Goal: Task Accomplishment & Management: Manage account settings

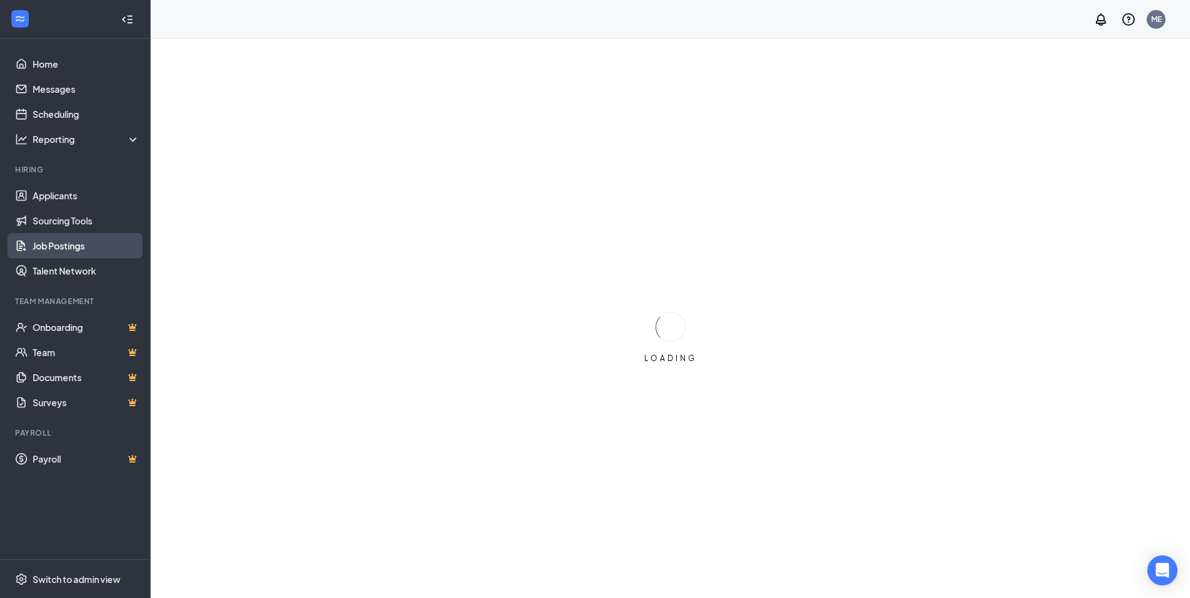
click at [72, 245] on link "Job Postings" at bounding box center [86, 245] width 107 height 25
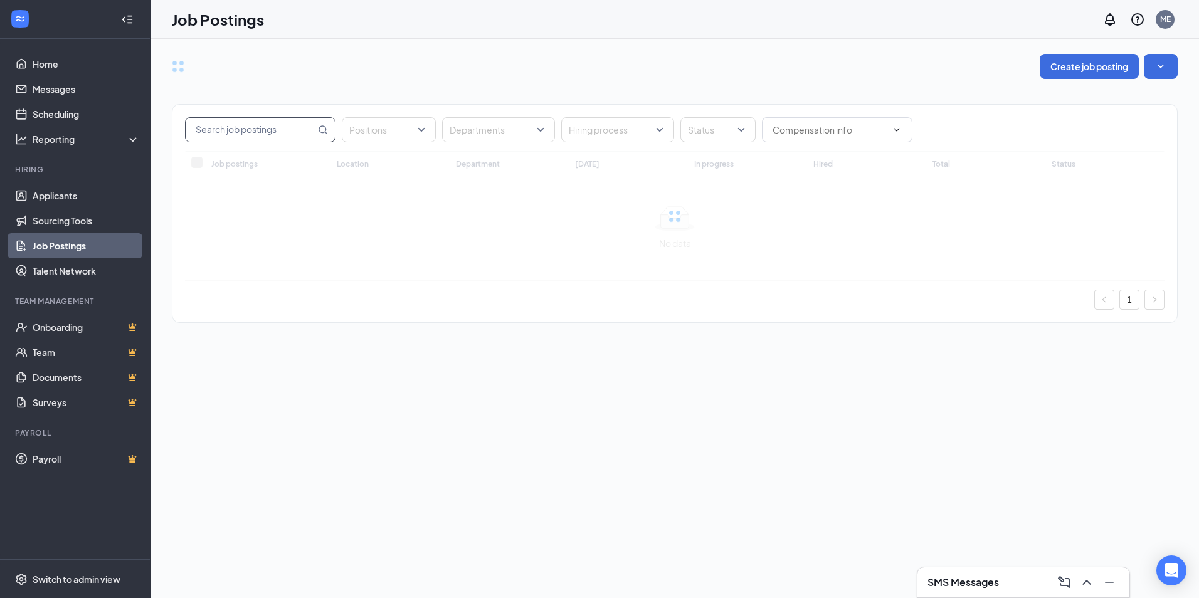
click at [219, 127] on input "text" at bounding box center [251, 130] width 130 height 24
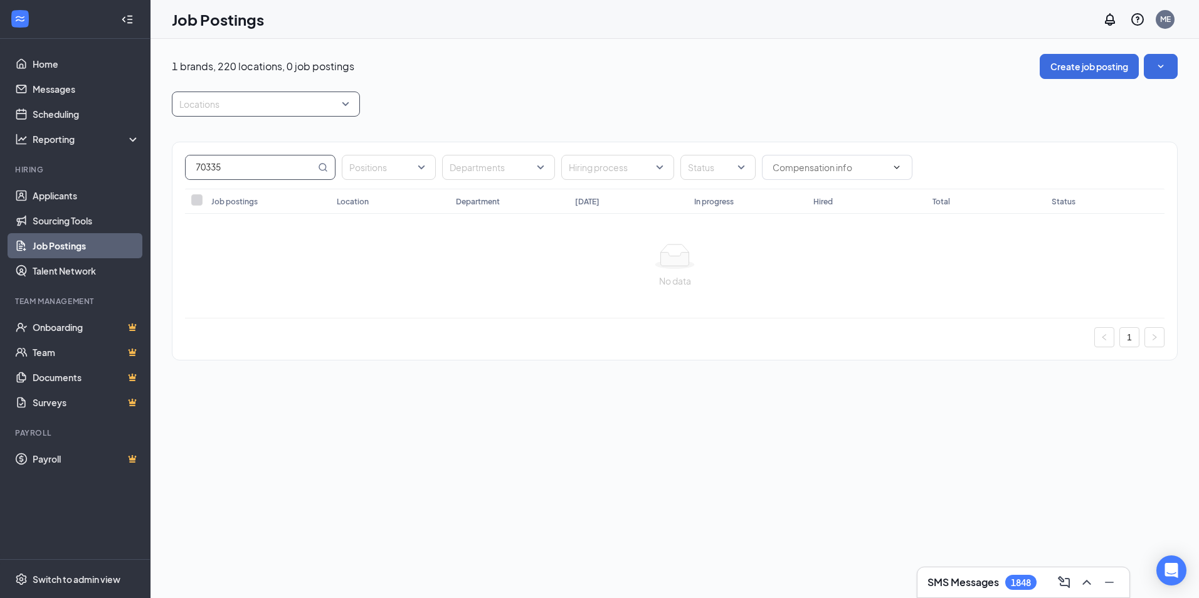
click at [252, 106] on div at bounding box center [259, 104] width 169 height 20
type input "70335"
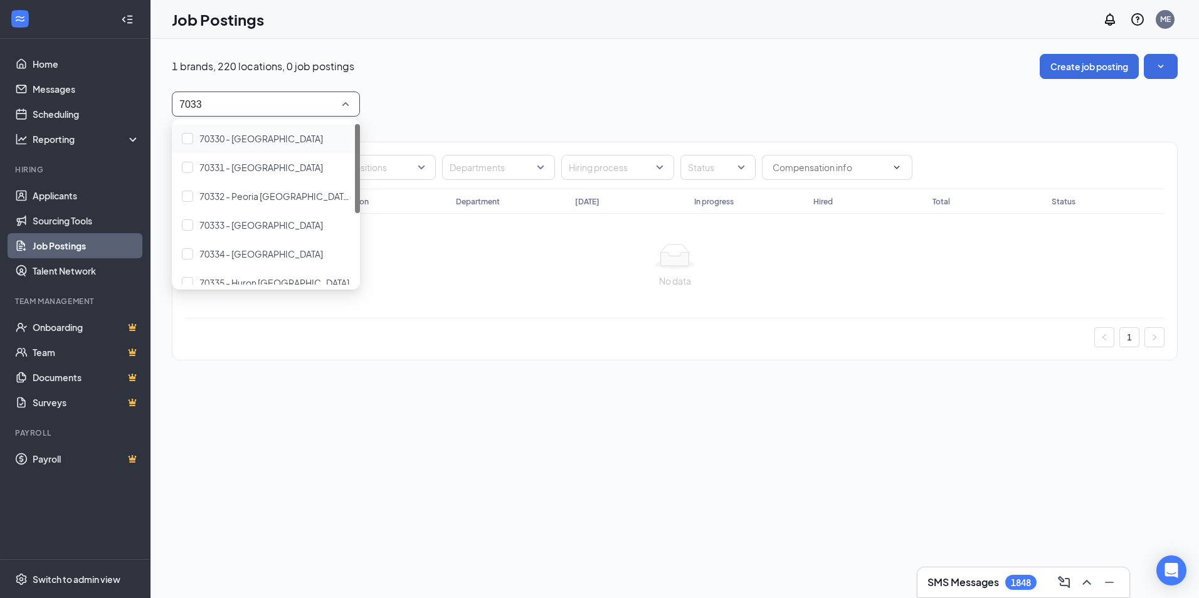
type input "70335"
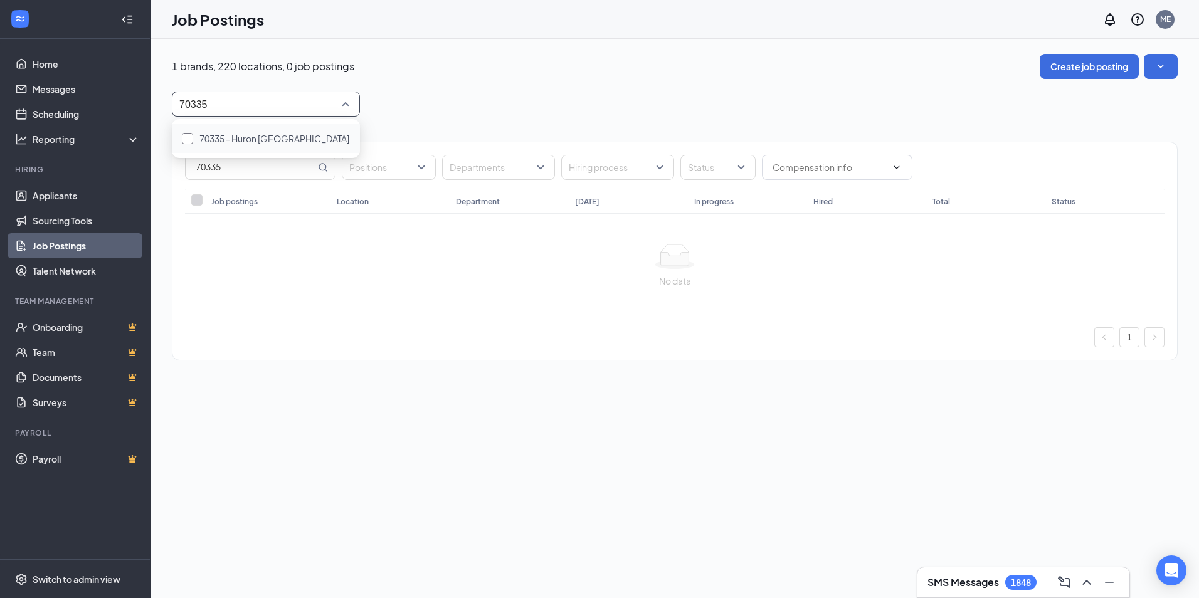
click at [250, 140] on span "70335 - Huron [GEOGRAPHIC_DATA]" at bounding box center [274, 138] width 150 height 11
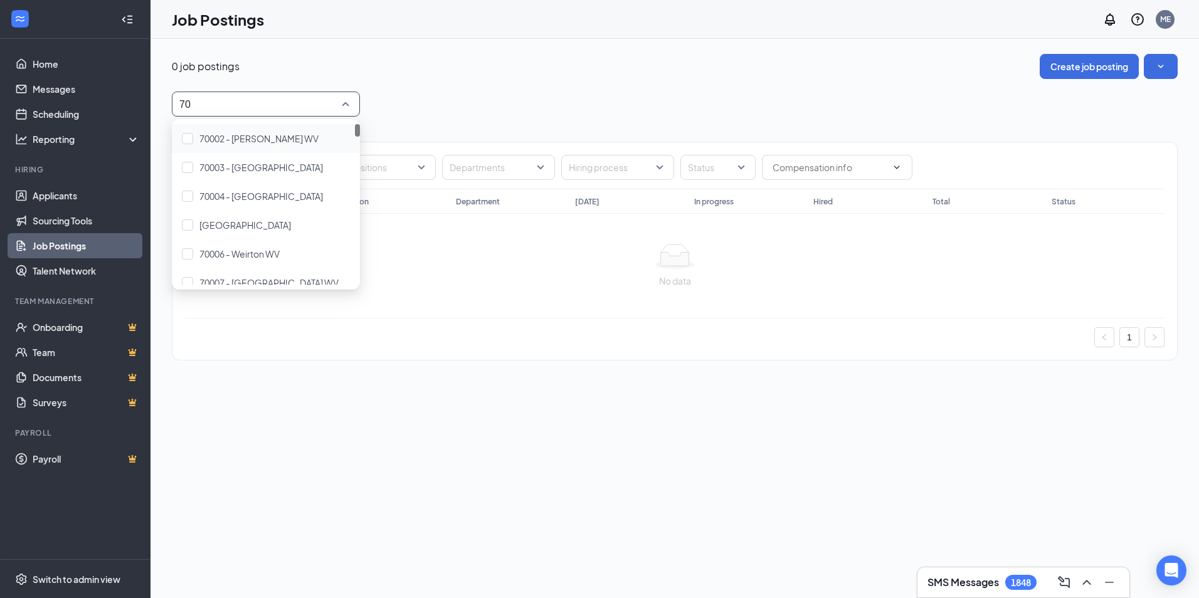
type input "700"
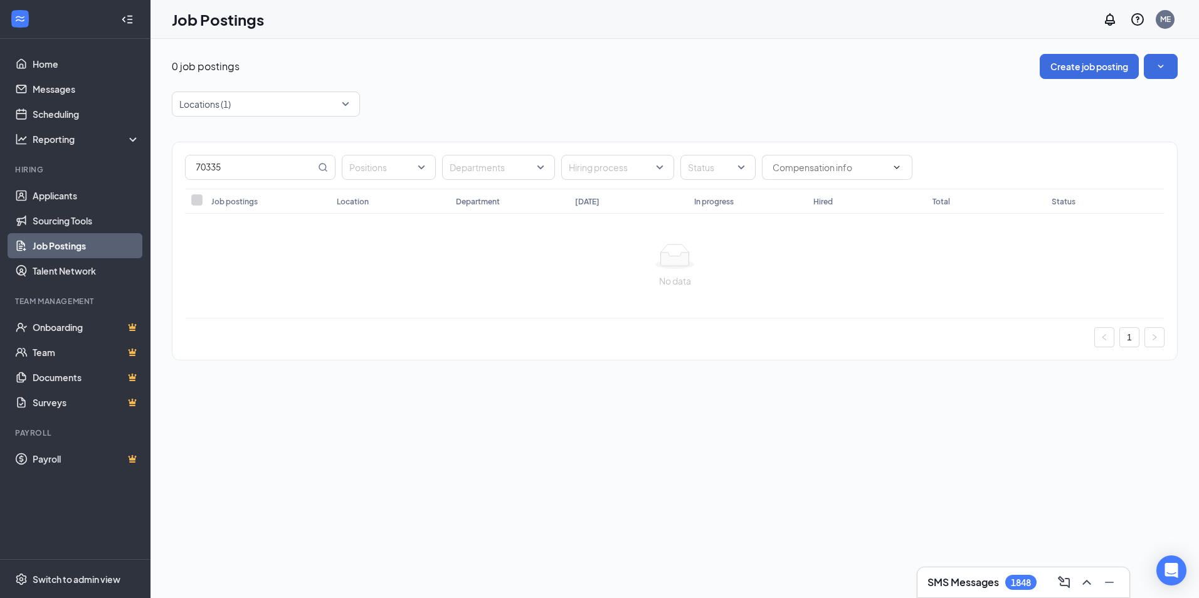
click at [443, 87] on div "0 job postings Create job posting Locations (1) 70335 Positions Departments Hir…" at bounding box center [675, 213] width 1006 height 319
drag, startPoint x: 295, startPoint y: 170, endPoint x: 84, endPoint y: 176, distance: 210.8
click at [85, 176] on div "Home Messages Scheduling Reporting Hiring Applicants Sourcing Tools Job Posting…" at bounding box center [599, 299] width 1199 height 598
click at [225, 104] on div at bounding box center [259, 104] width 169 height 20
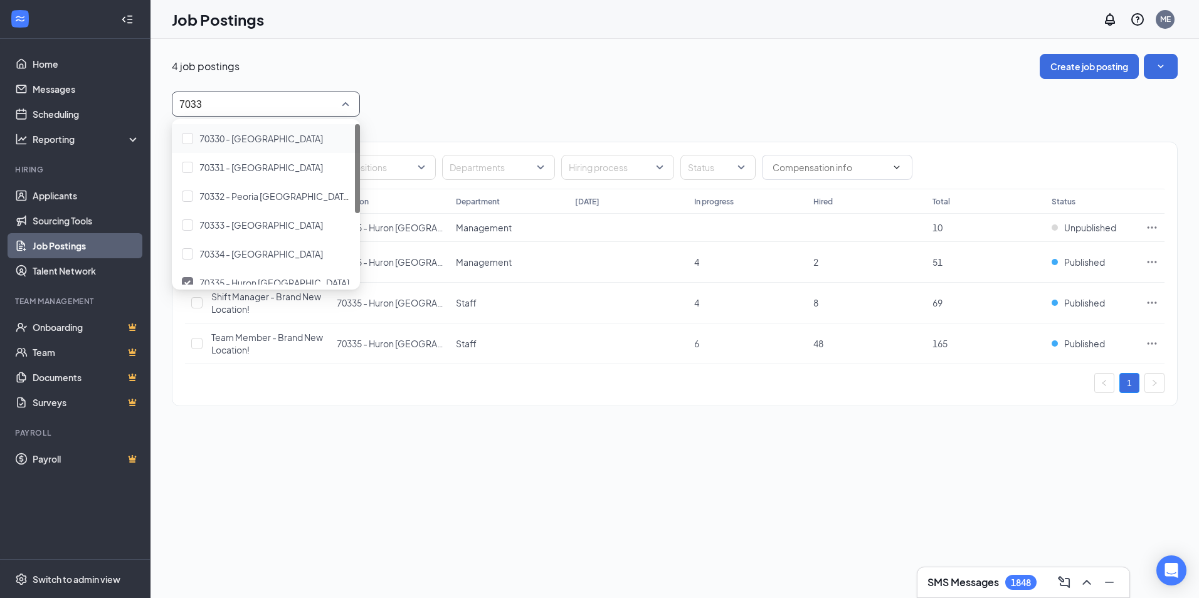
type input "70337"
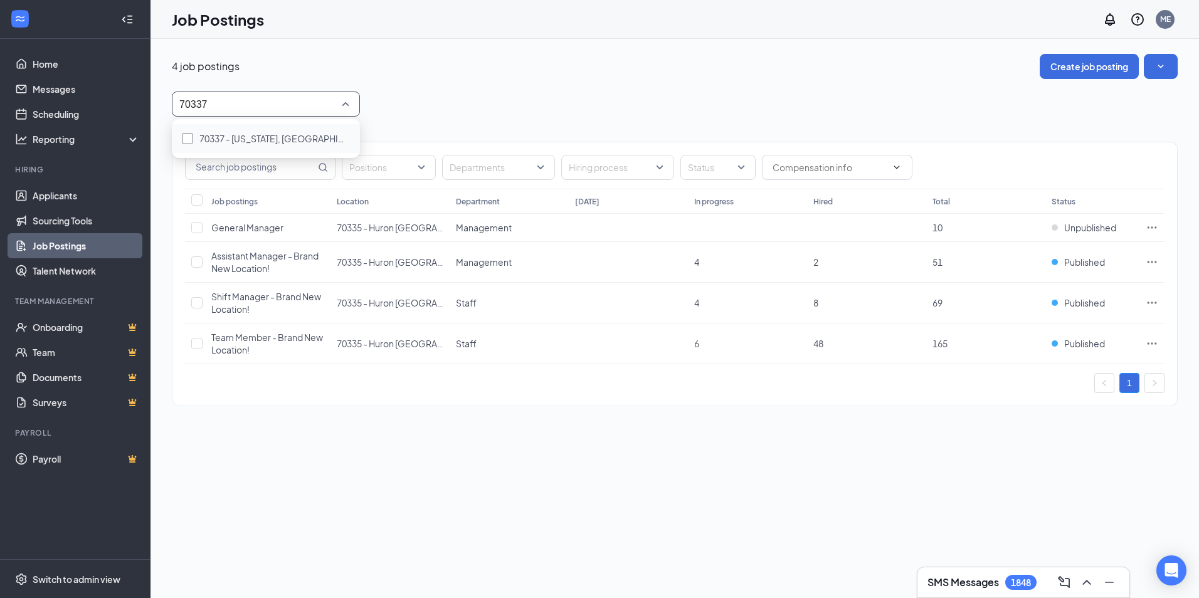
click at [191, 139] on div at bounding box center [187, 138] width 11 height 11
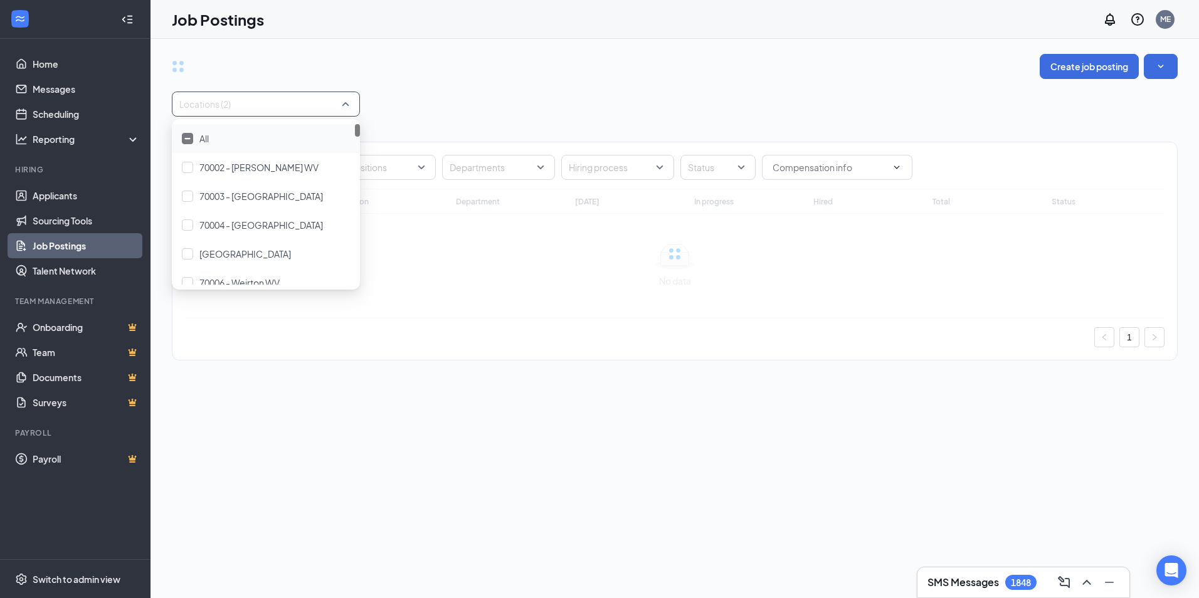
click at [454, 105] on div "Locations (2)" at bounding box center [675, 104] width 1006 height 25
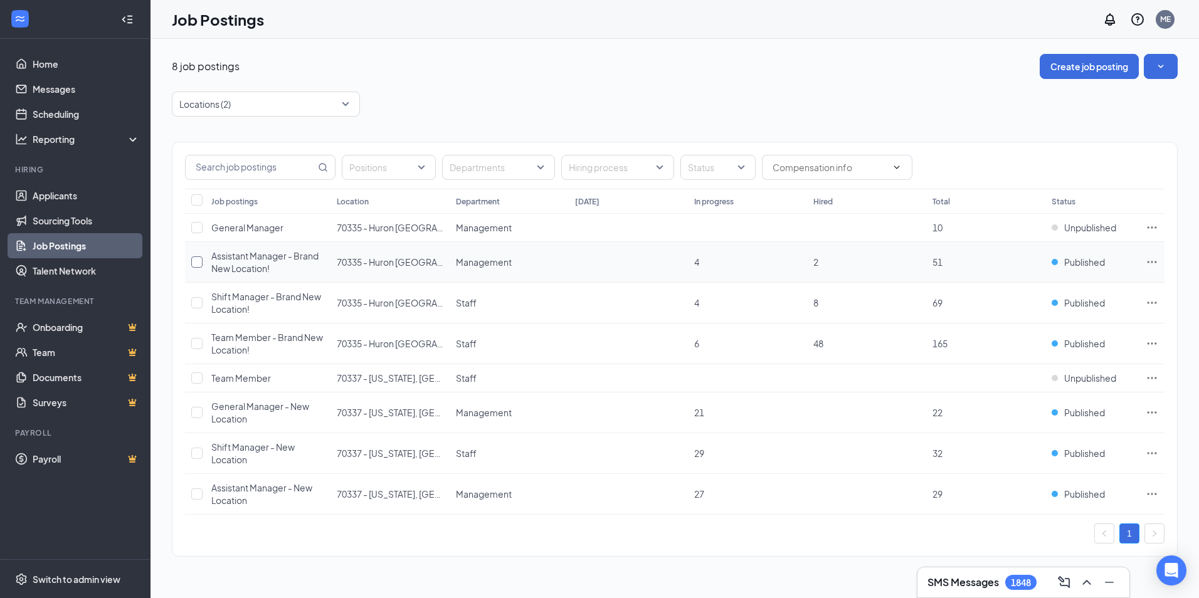
click at [196, 262] on input "checkbox" at bounding box center [196, 261] width 11 height 11
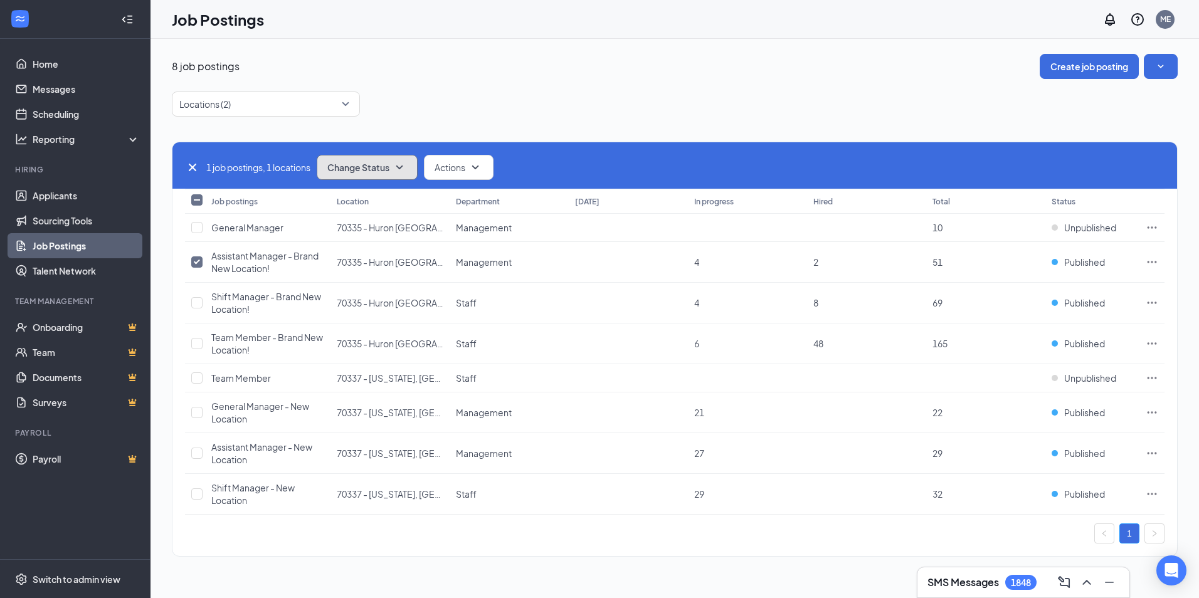
click at [396, 164] on icon "SmallChevronDown" at bounding box center [399, 167] width 15 height 15
click at [365, 225] on span "Unpublish" at bounding box center [350, 229] width 41 height 14
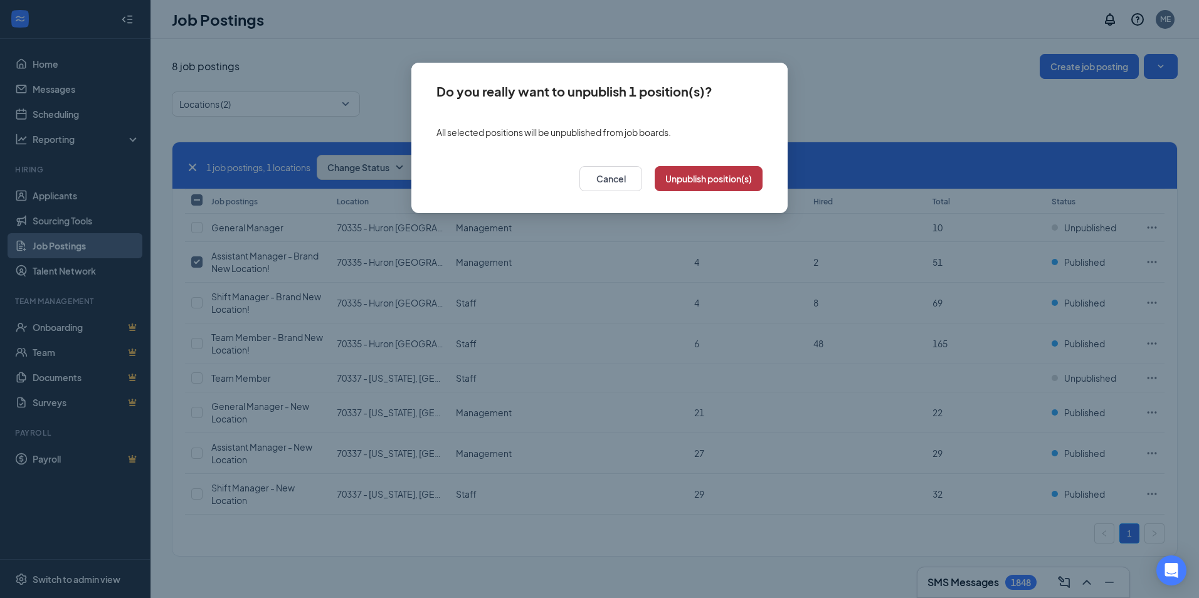
click at [706, 186] on button "Unpublish position(s)" at bounding box center [709, 178] width 108 height 25
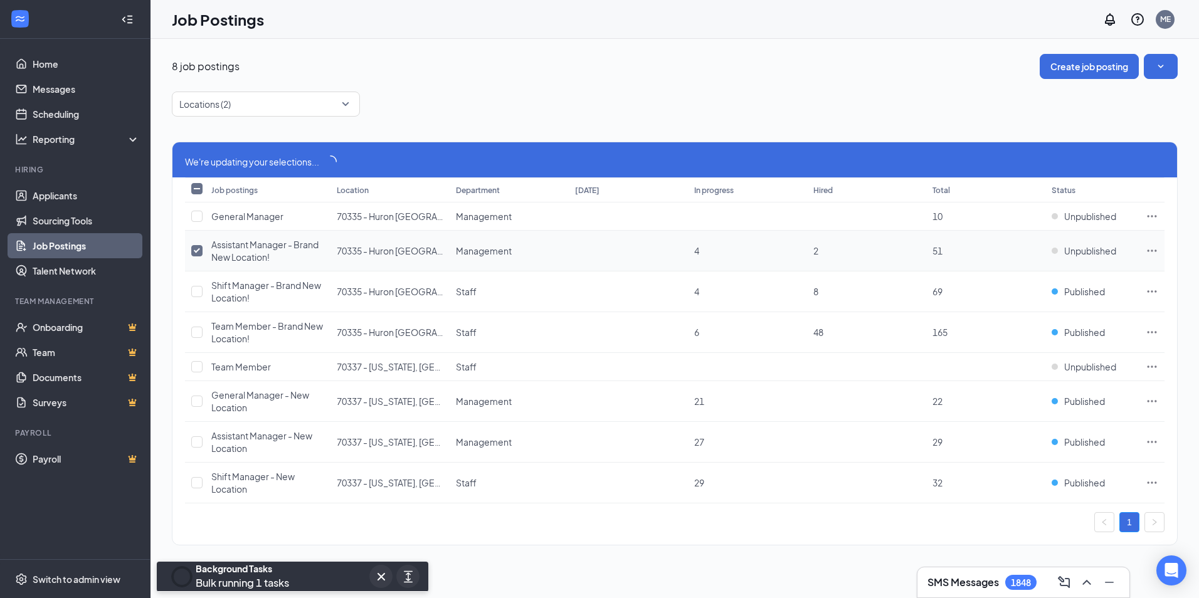
click at [199, 253] on input "checkbox" at bounding box center [196, 250] width 11 height 11
checkbox input "false"
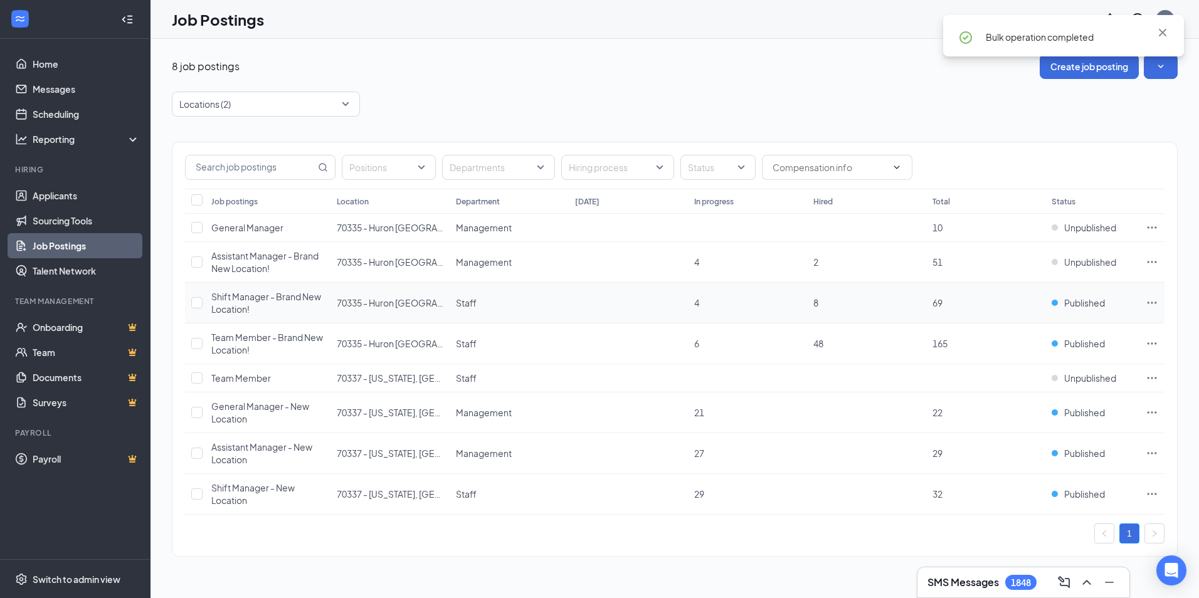
click at [1148, 300] on icon "Ellipses" at bounding box center [1152, 303] width 13 height 13
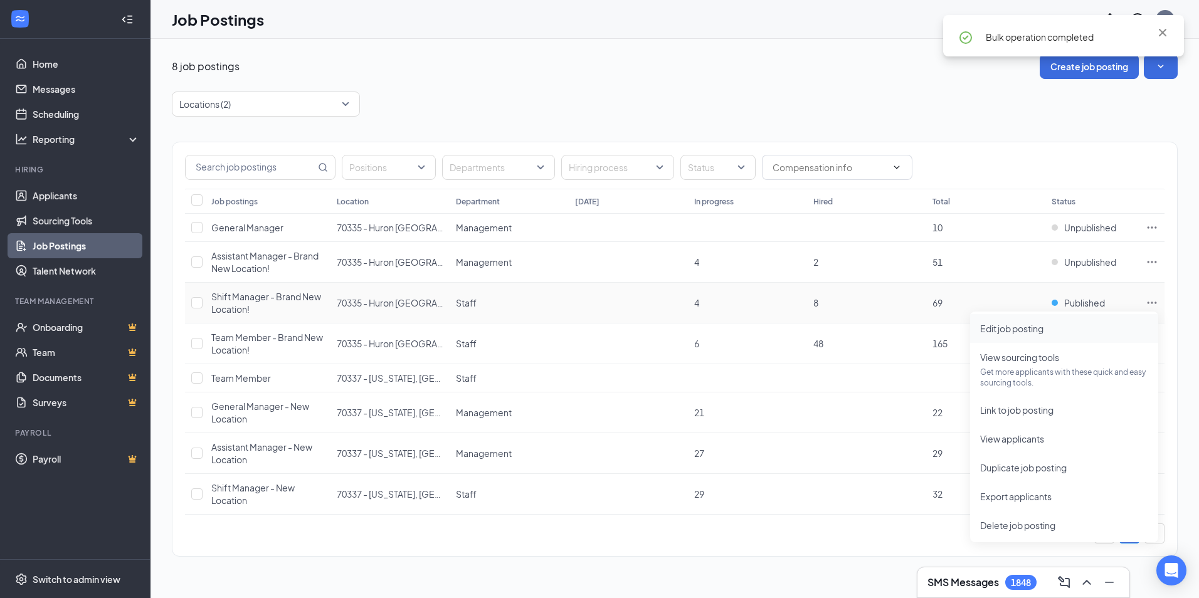
click at [1003, 327] on span "Edit job posting" at bounding box center [1011, 328] width 63 height 11
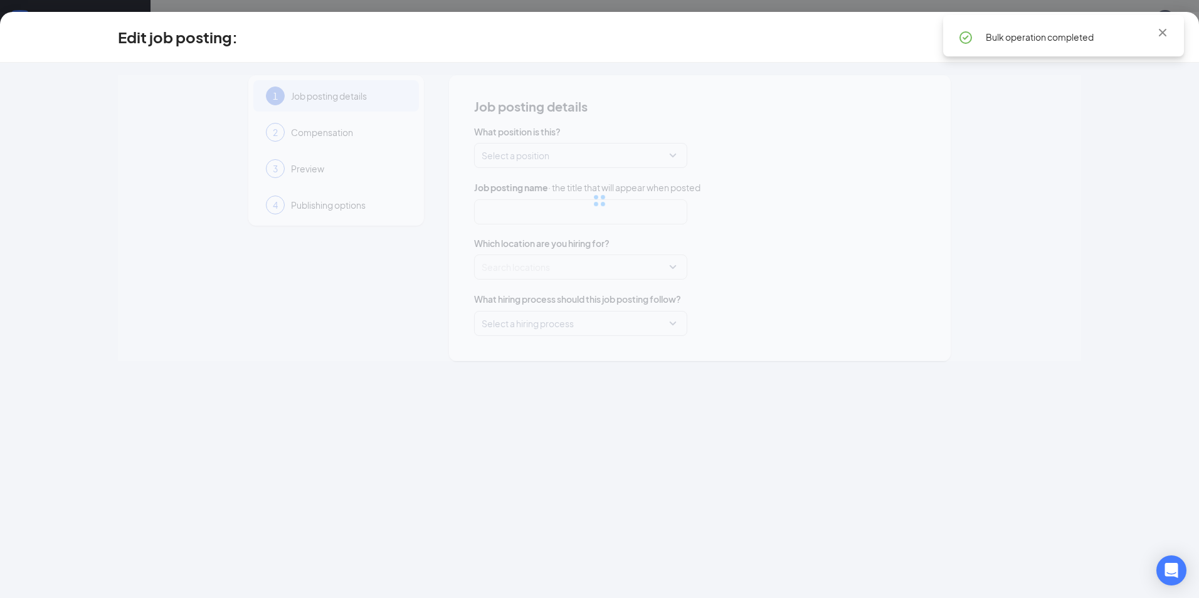
type input "Shift Manager - Brand New Location!"
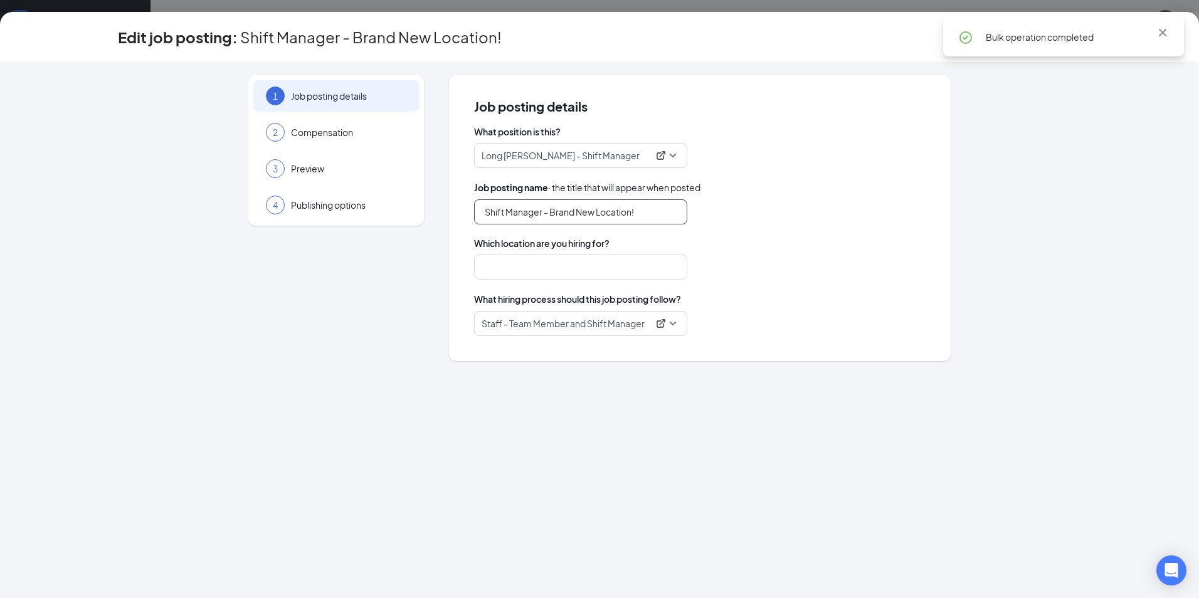
type input "70335 - Huron [GEOGRAPHIC_DATA]"
drag, startPoint x: 650, startPoint y: 209, endPoint x: 546, endPoint y: 218, distance: 105.1
click at [546, 218] on input "Shift Manager - Brand New Location!" at bounding box center [580, 211] width 213 height 25
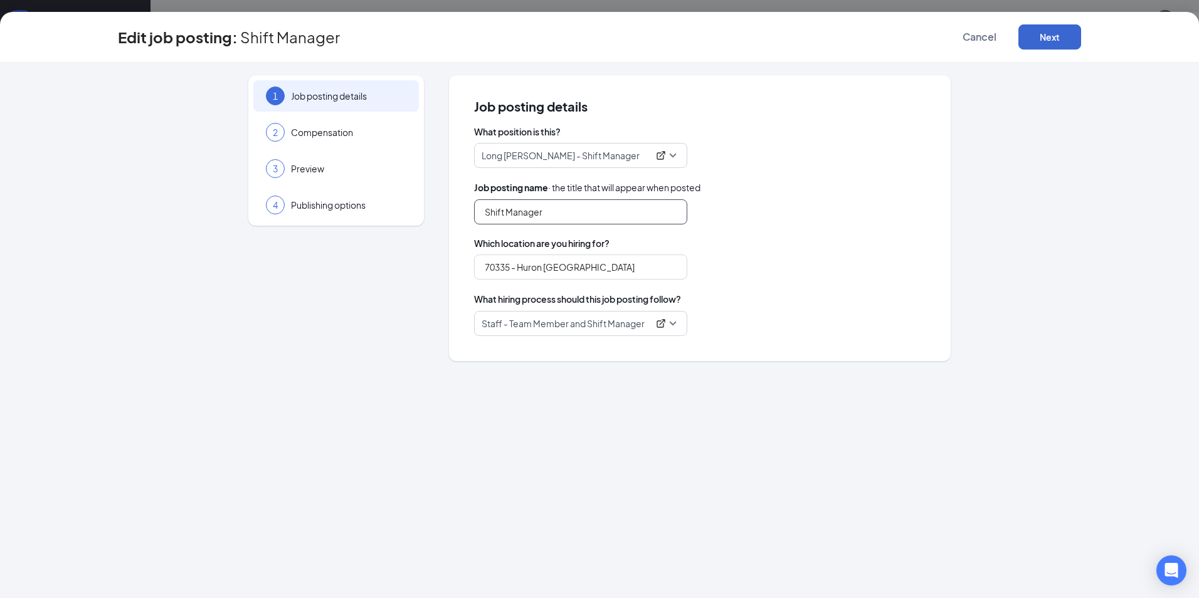
type input "Shift Manager"
click at [1037, 41] on button "Next" at bounding box center [1049, 36] width 63 height 25
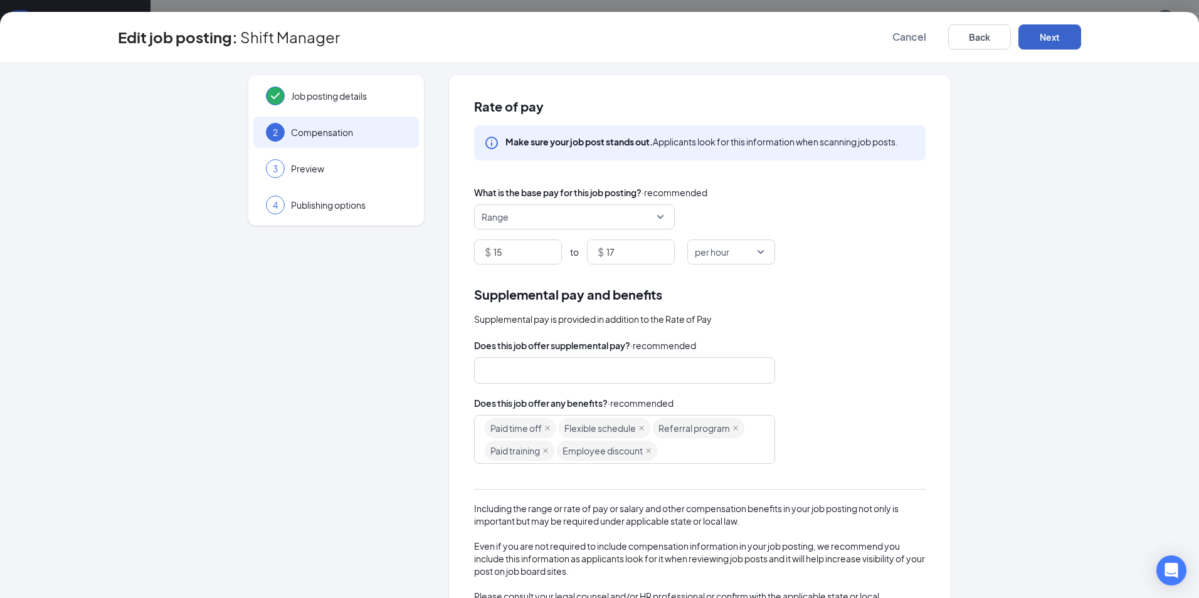
click at [1037, 41] on button "Next" at bounding box center [1049, 36] width 63 height 25
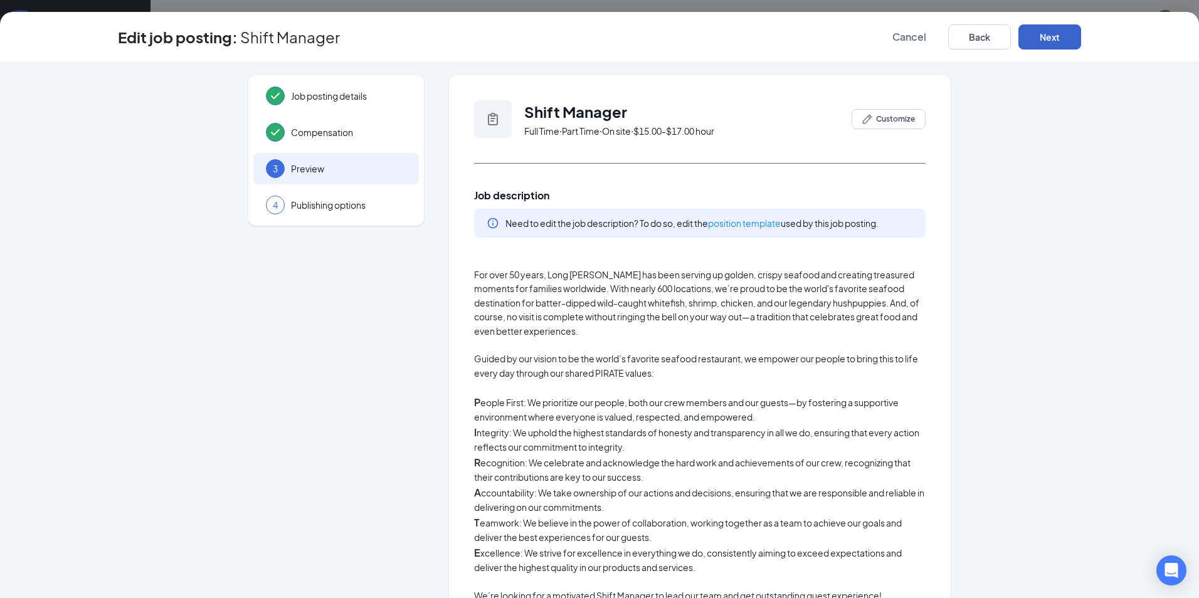
click at [1037, 41] on button "Next" at bounding box center [1049, 36] width 63 height 25
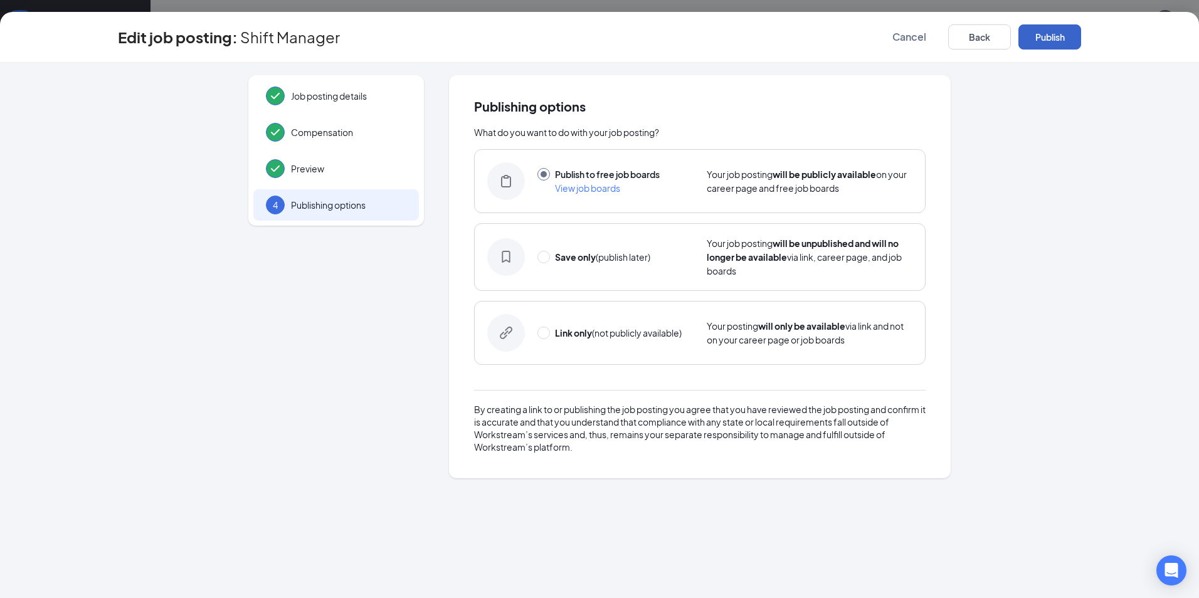
click at [1037, 41] on button "Publish" at bounding box center [1049, 36] width 63 height 25
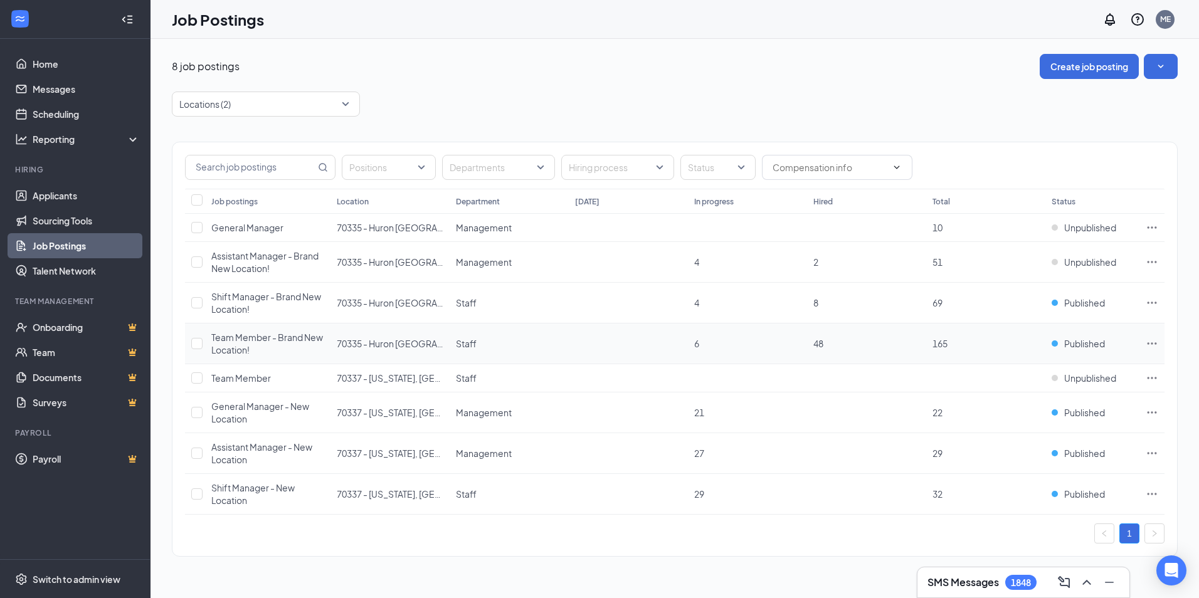
click at [1153, 344] on icon "Ellipses" at bounding box center [1152, 343] width 13 height 13
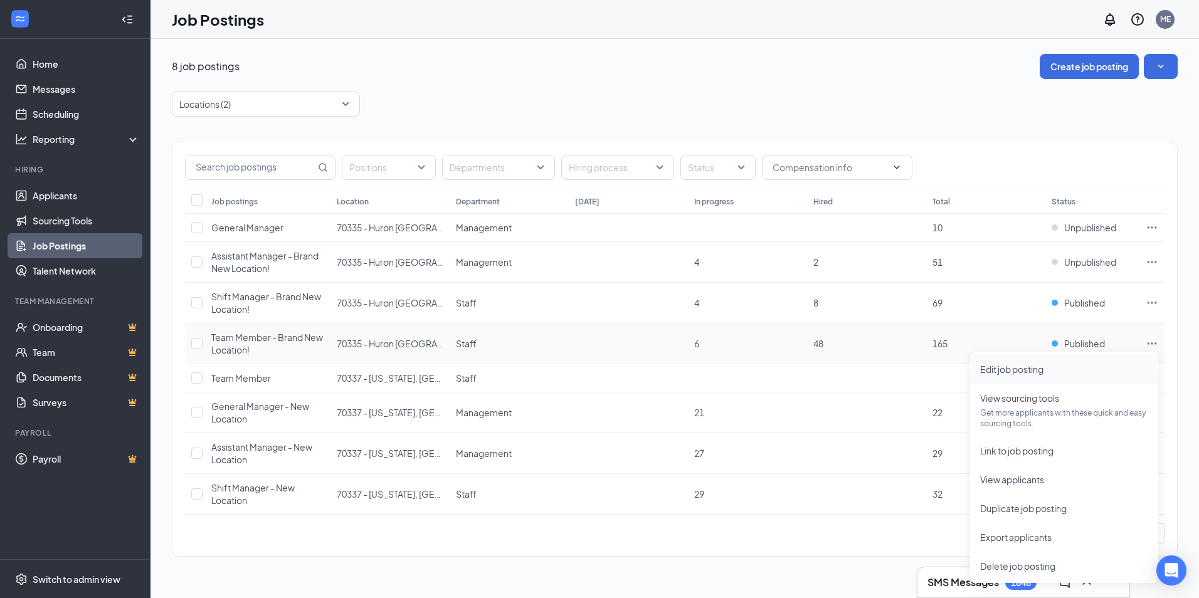
click at [1007, 379] on li "Edit job posting" at bounding box center [1064, 369] width 188 height 29
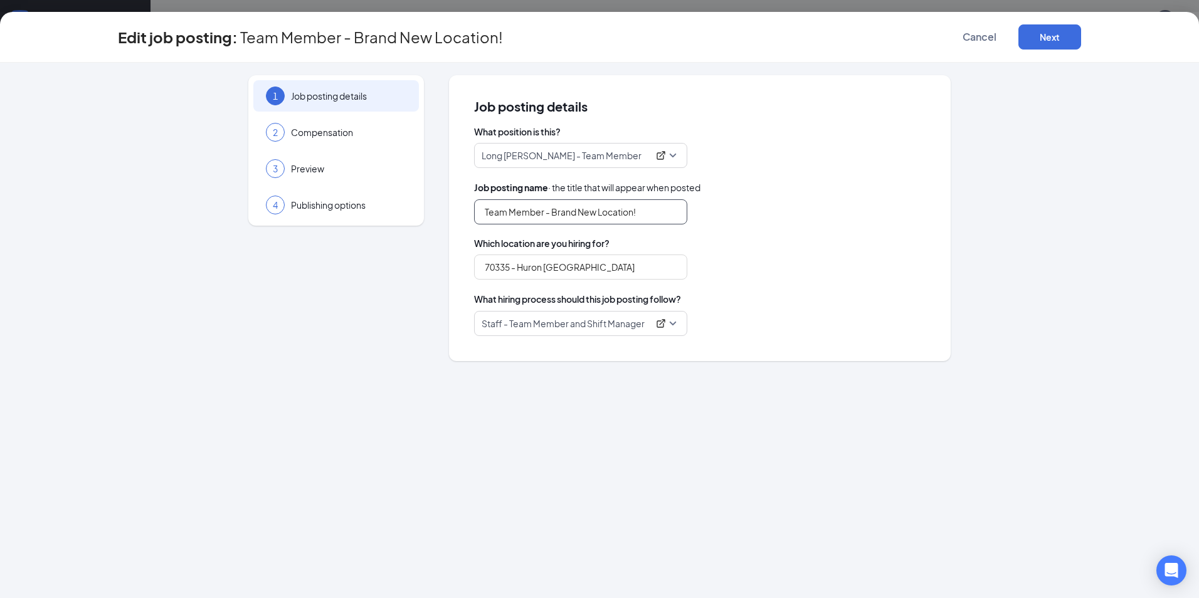
drag, startPoint x: 652, startPoint y: 220, endPoint x: 542, endPoint y: 219, distance: 109.8
click at [542, 219] on input "Team Member - Brand New Location!" at bounding box center [580, 211] width 213 height 25
type input "Team Member"
click at [1046, 43] on button "Next" at bounding box center [1049, 36] width 63 height 25
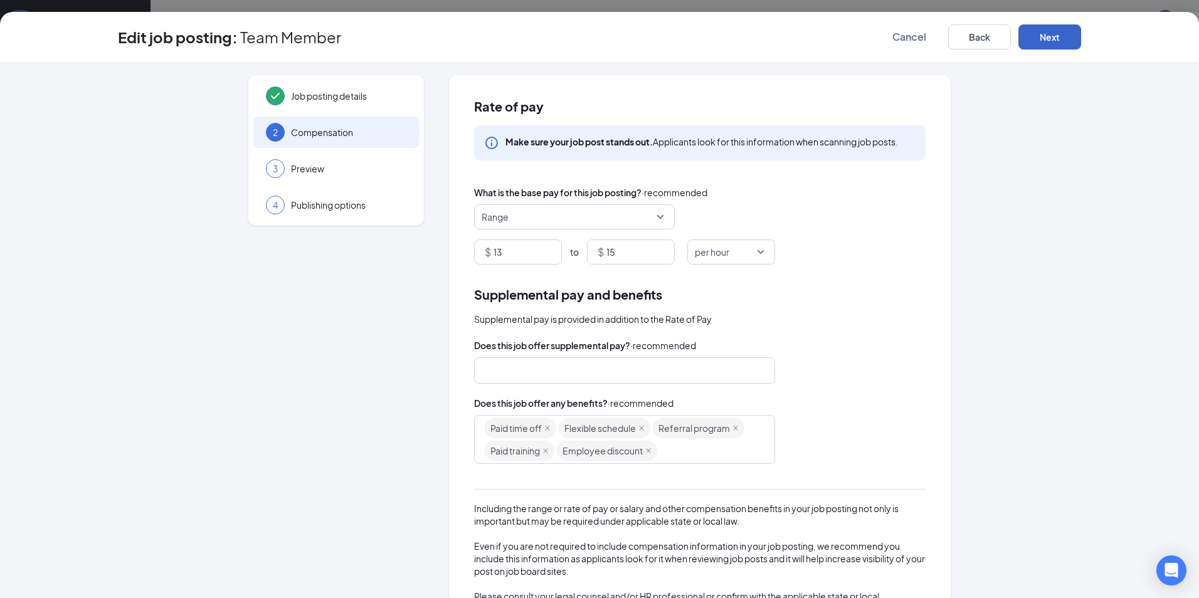
click at [1046, 43] on button "Next" at bounding box center [1049, 36] width 63 height 25
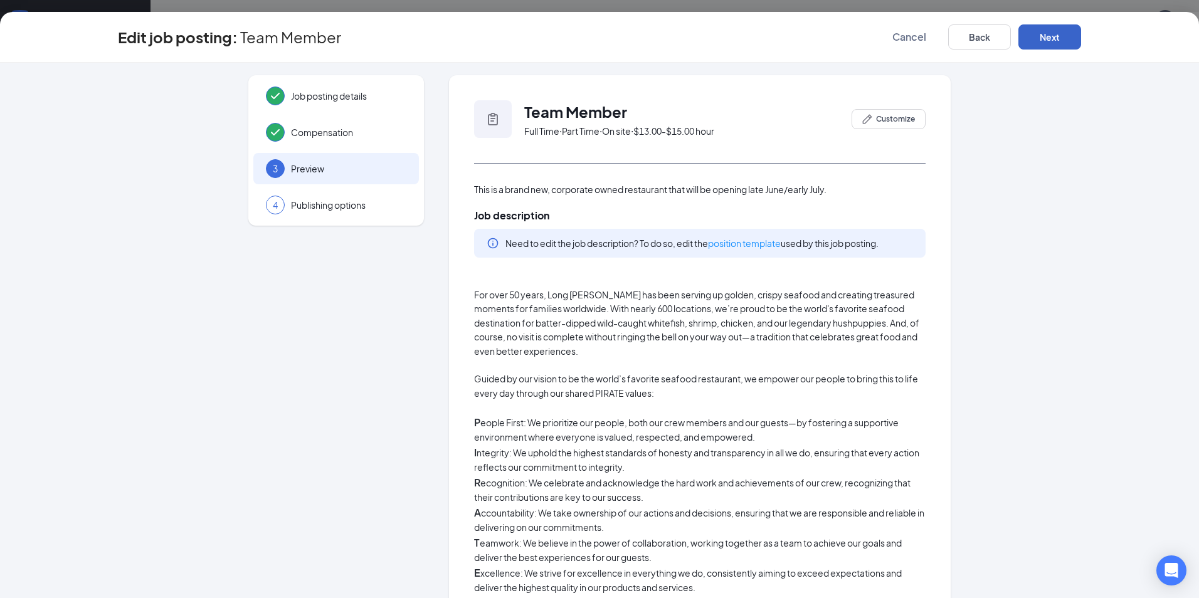
click at [1046, 43] on button "Next" at bounding box center [1049, 36] width 63 height 25
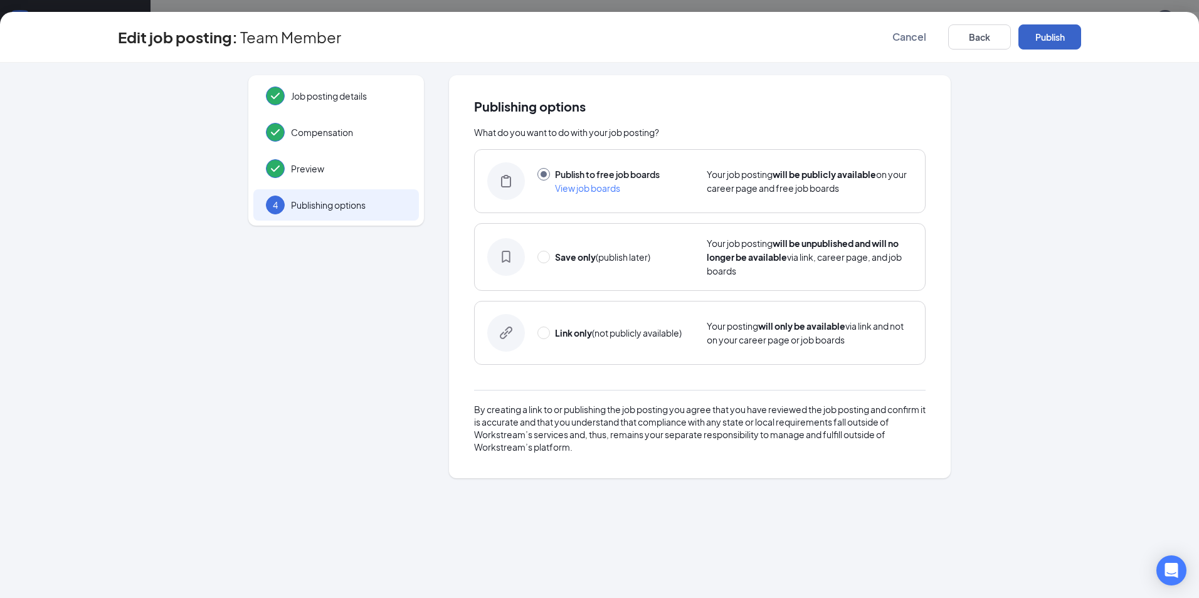
click at [1046, 43] on button "Publish" at bounding box center [1049, 36] width 63 height 25
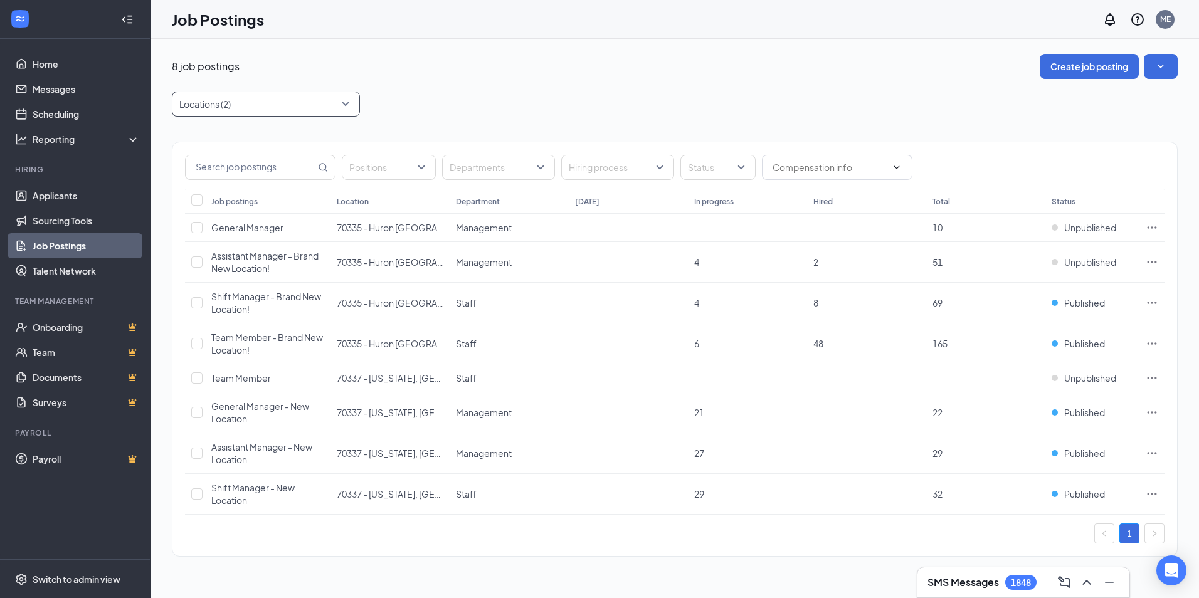
click at [252, 101] on div at bounding box center [259, 104] width 169 height 20
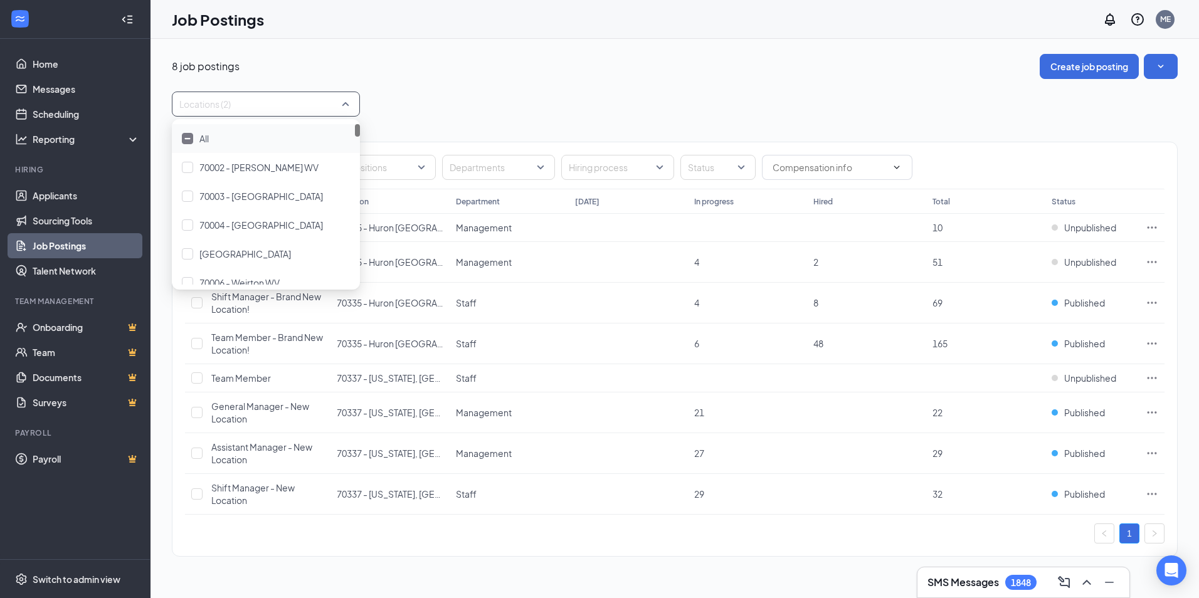
click at [193, 136] on div at bounding box center [187, 138] width 11 height 11
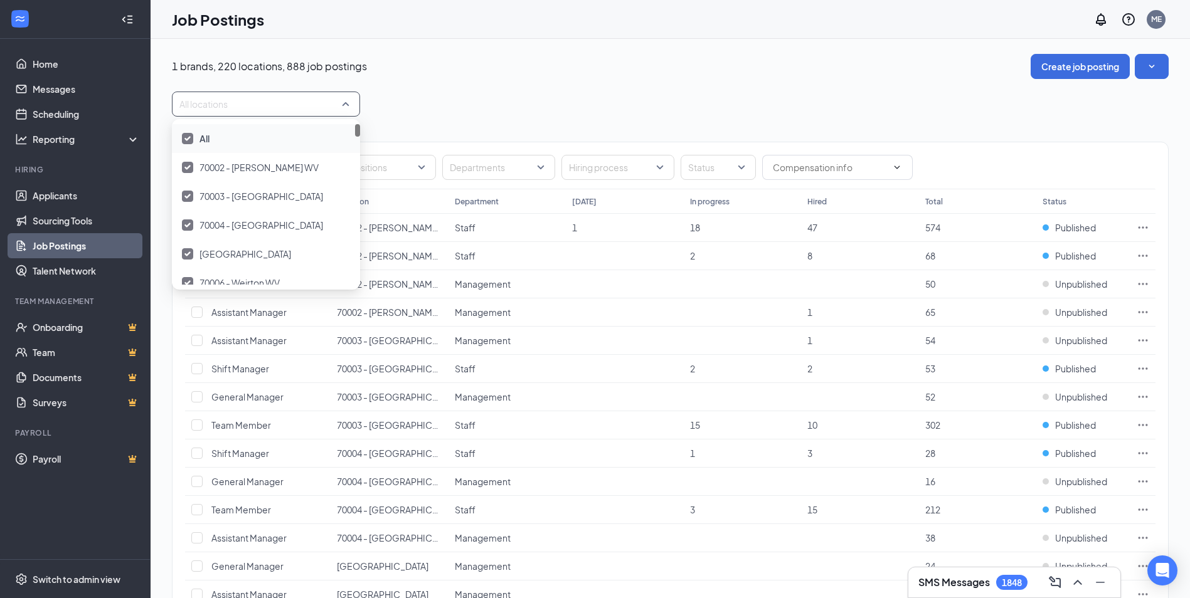
click at [189, 137] on img at bounding box center [187, 138] width 6 height 5
type input "70337"
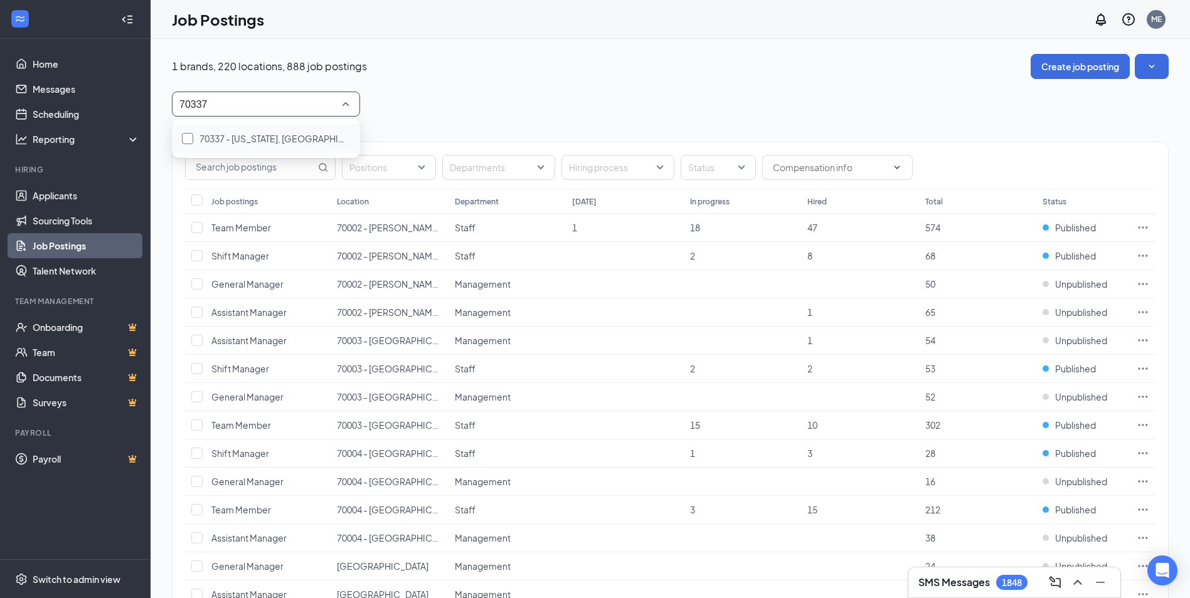
click at [231, 132] on div "70337 - [US_STATE], [GEOGRAPHIC_DATA]" at bounding box center [274, 139] width 151 height 14
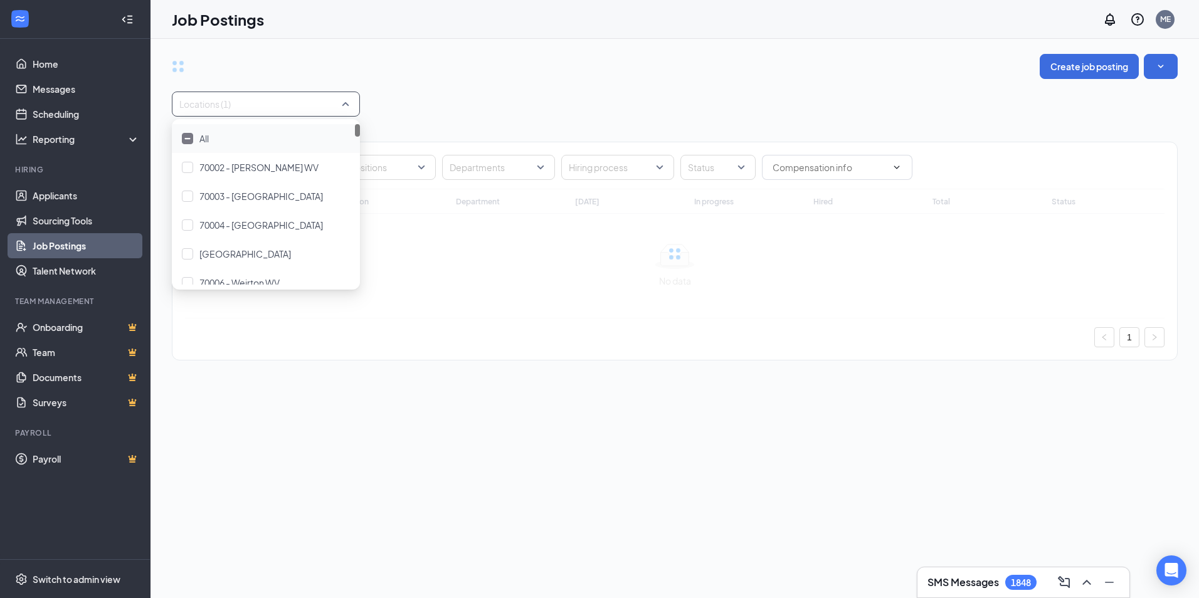
click at [485, 115] on div "Locations (1)" at bounding box center [675, 104] width 1006 height 25
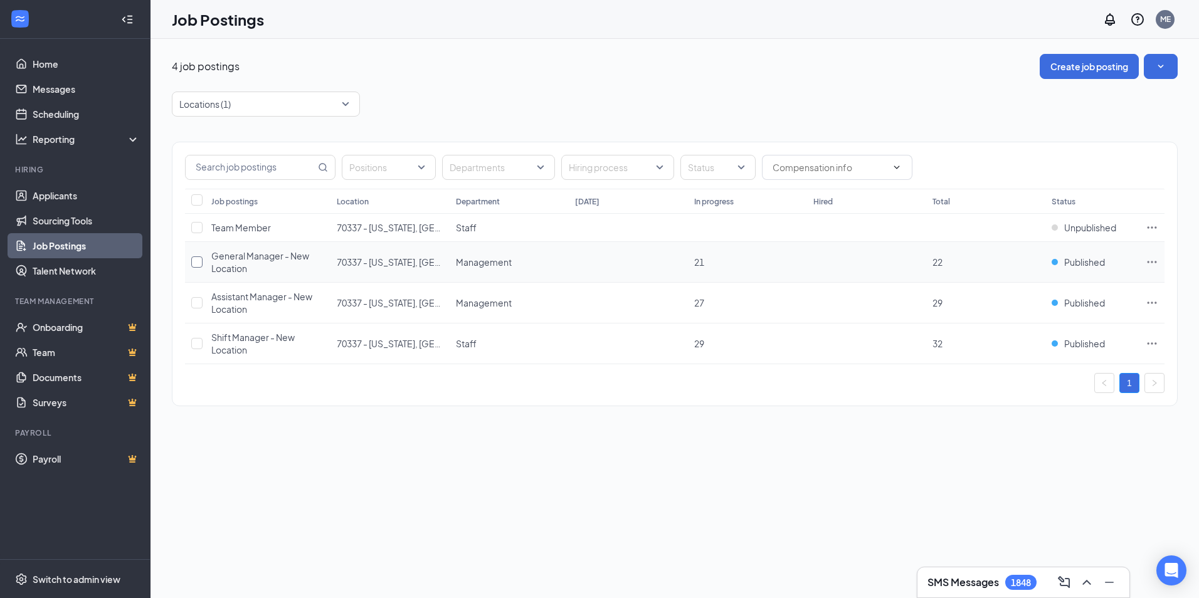
click at [194, 263] on input "checkbox" at bounding box center [196, 261] width 11 height 11
checkbox input "true"
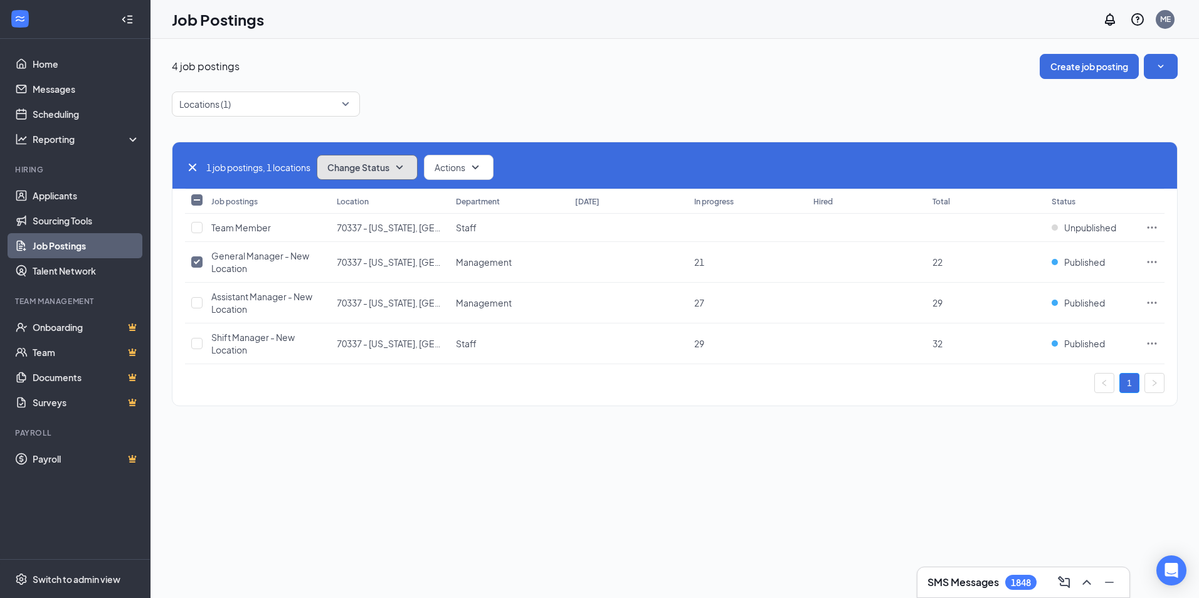
click at [389, 170] on span "Change Status" at bounding box center [358, 167] width 62 height 9
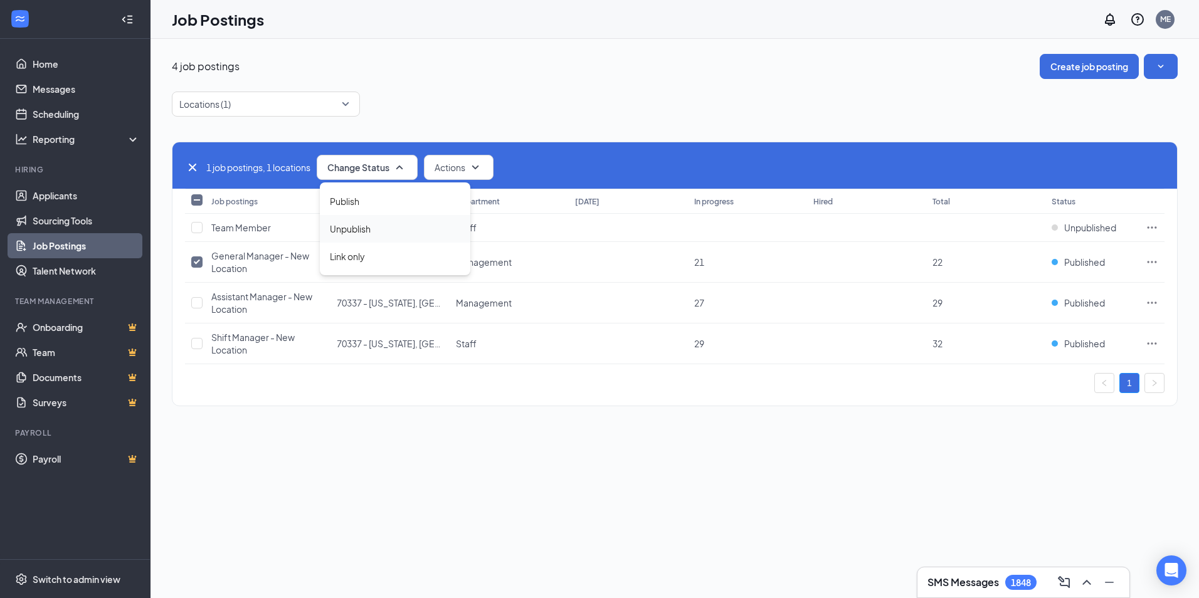
click at [364, 230] on span "Unpublish" at bounding box center [350, 229] width 41 height 14
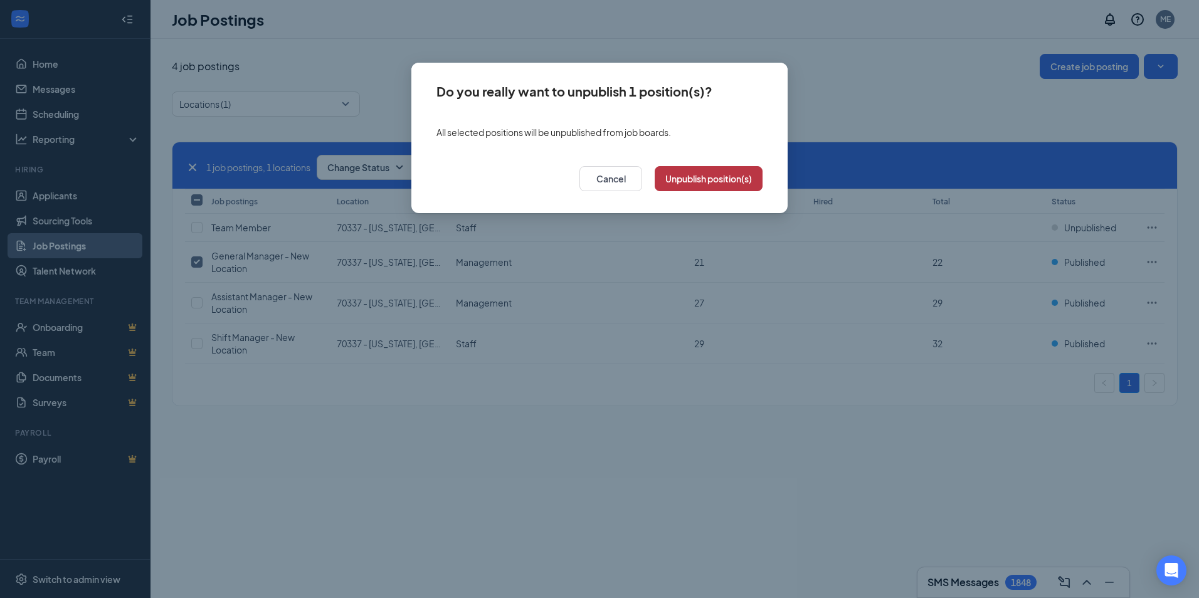
click at [704, 181] on button "Unpublish position(s)" at bounding box center [709, 178] width 108 height 25
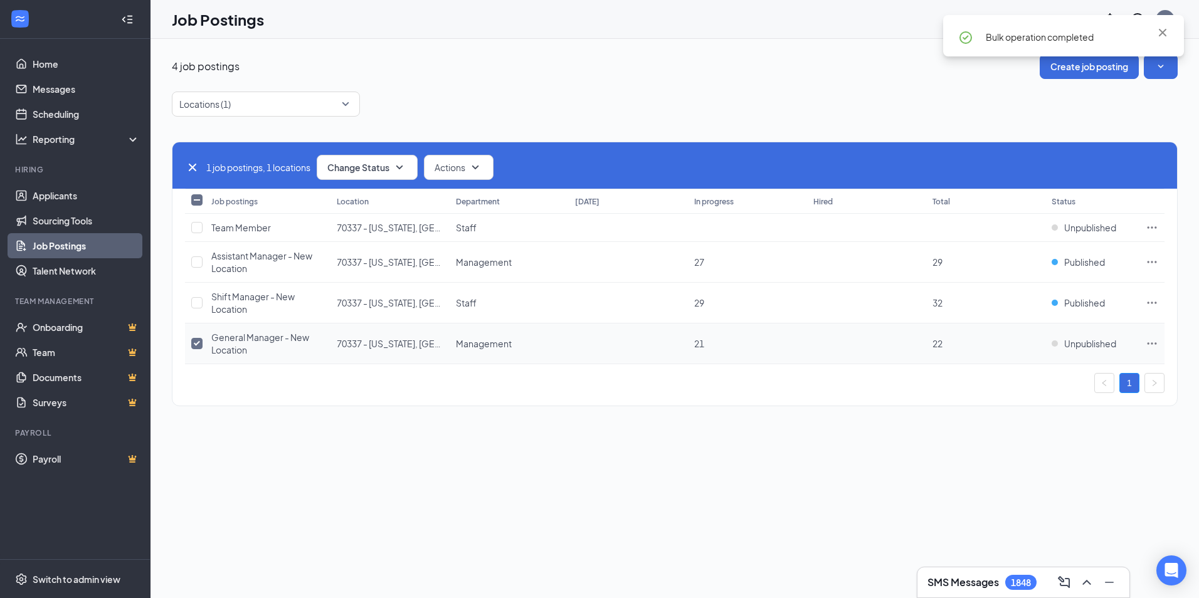
click at [194, 345] on input "checkbox" at bounding box center [196, 343] width 11 height 11
checkbox input "false"
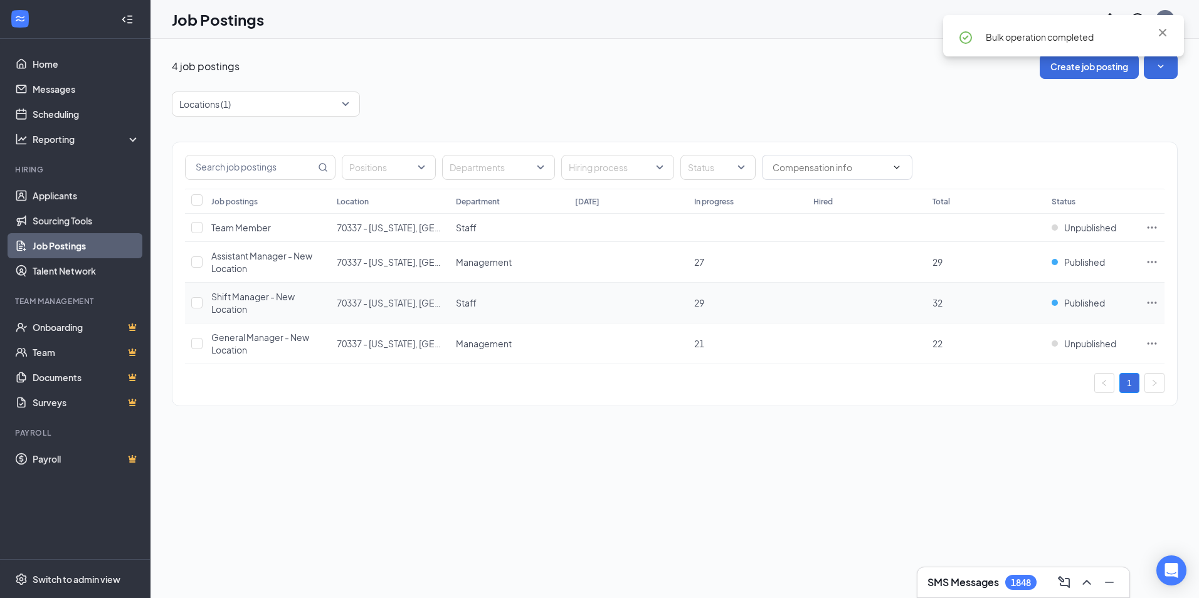
click at [1148, 305] on icon "Ellipses" at bounding box center [1152, 303] width 13 height 13
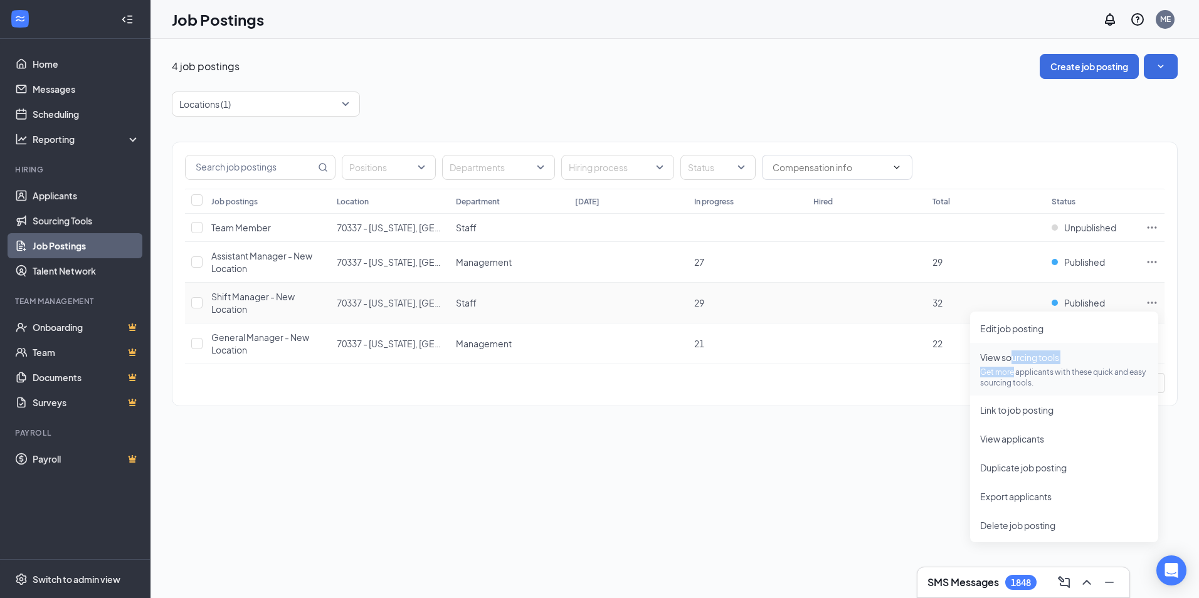
click at [1012, 364] on span "View sourcing tools Get more applicants with these quick and easy sourcing tool…" at bounding box center [1064, 370] width 168 height 38
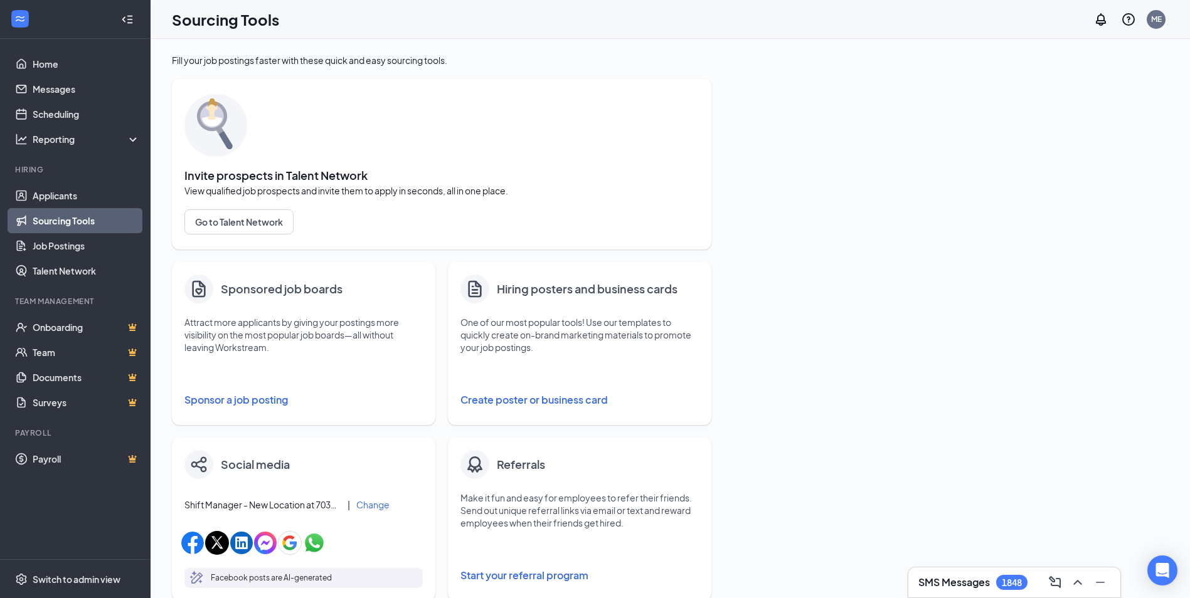
click at [273, 402] on button "Sponsor a job posting" at bounding box center [303, 400] width 238 height 25
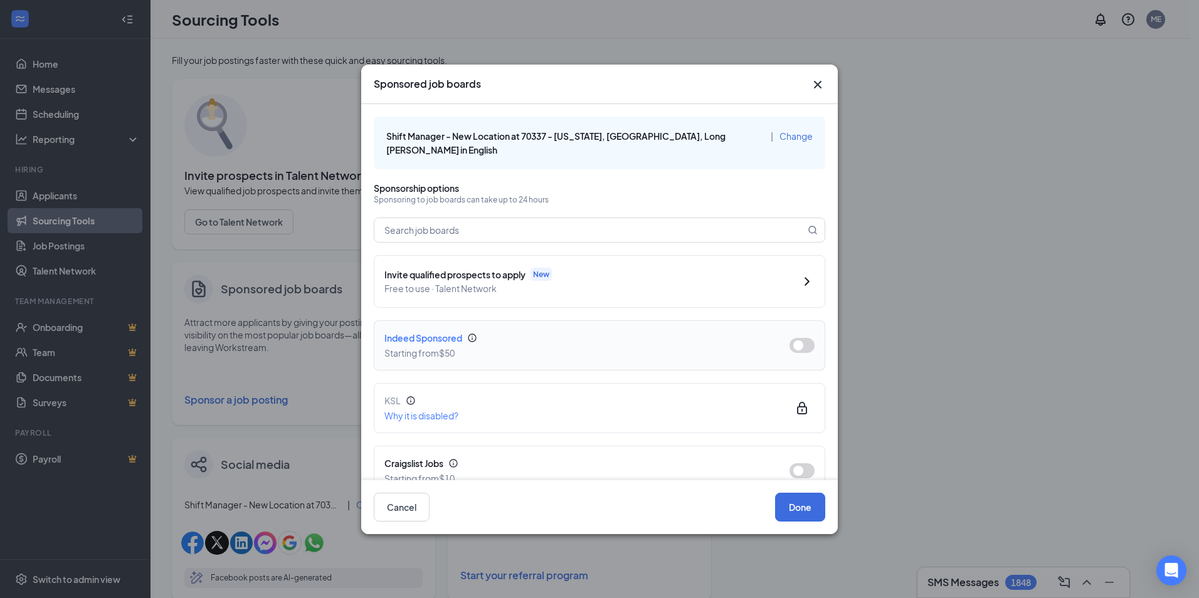
click at [793, 338] on button "button" at bounding box center [802, 345] width 25 height 15
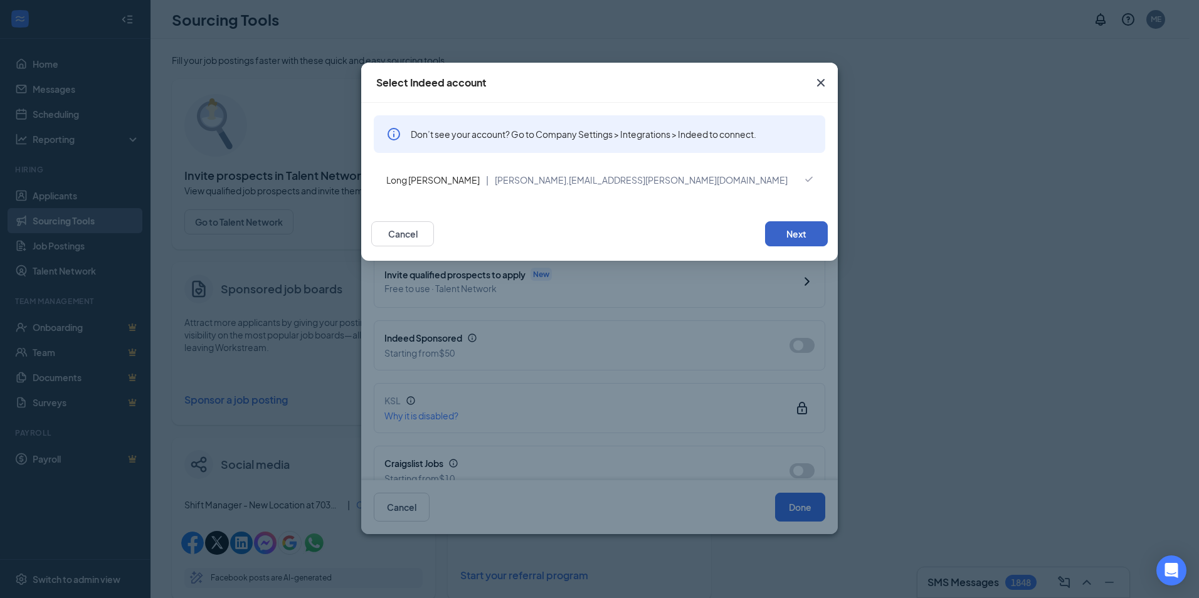
click at [788, 240] on button "Next" at bounding box center [796, 233] width 63 height 25
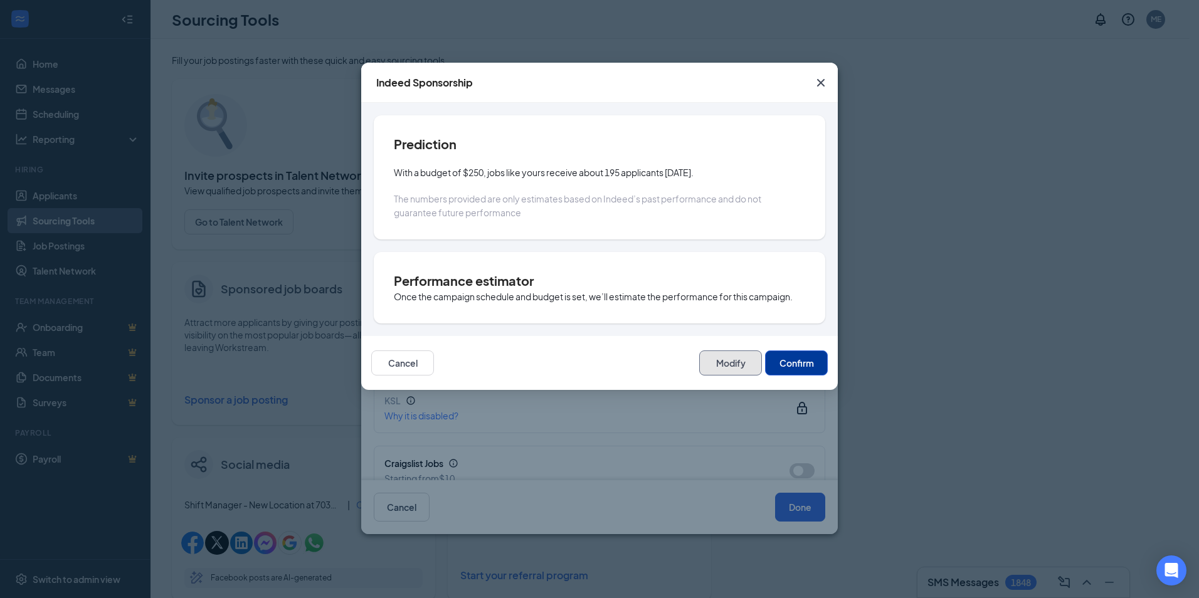
click at [719, 360] on button "Modify" at bounding box center [730, 363] width 63 height 25
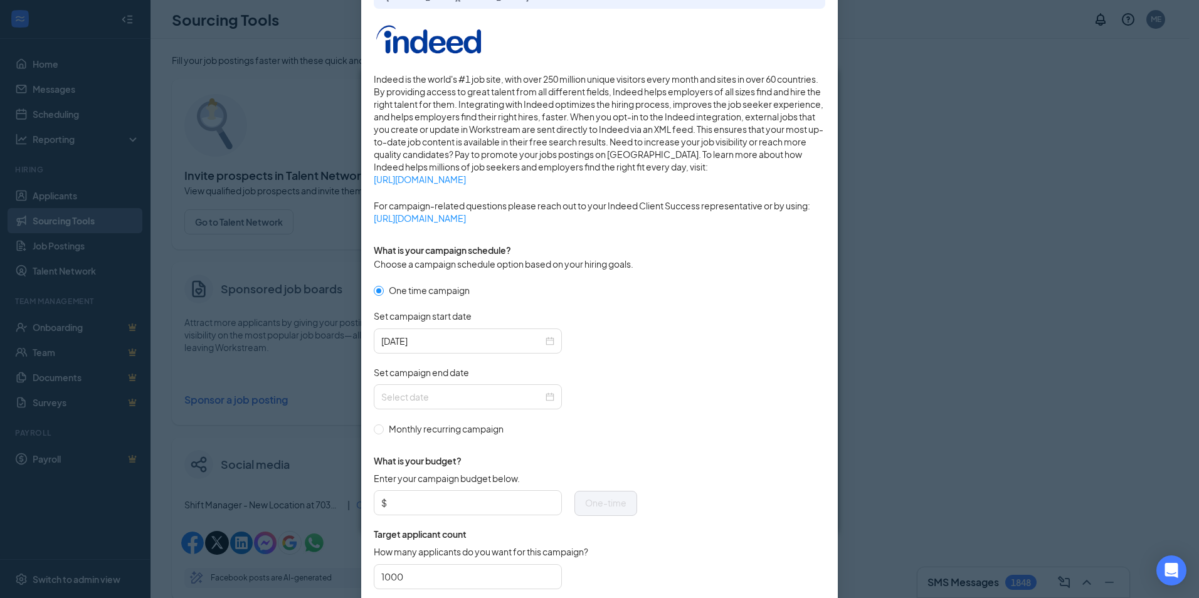
scroll to position [280, 0]
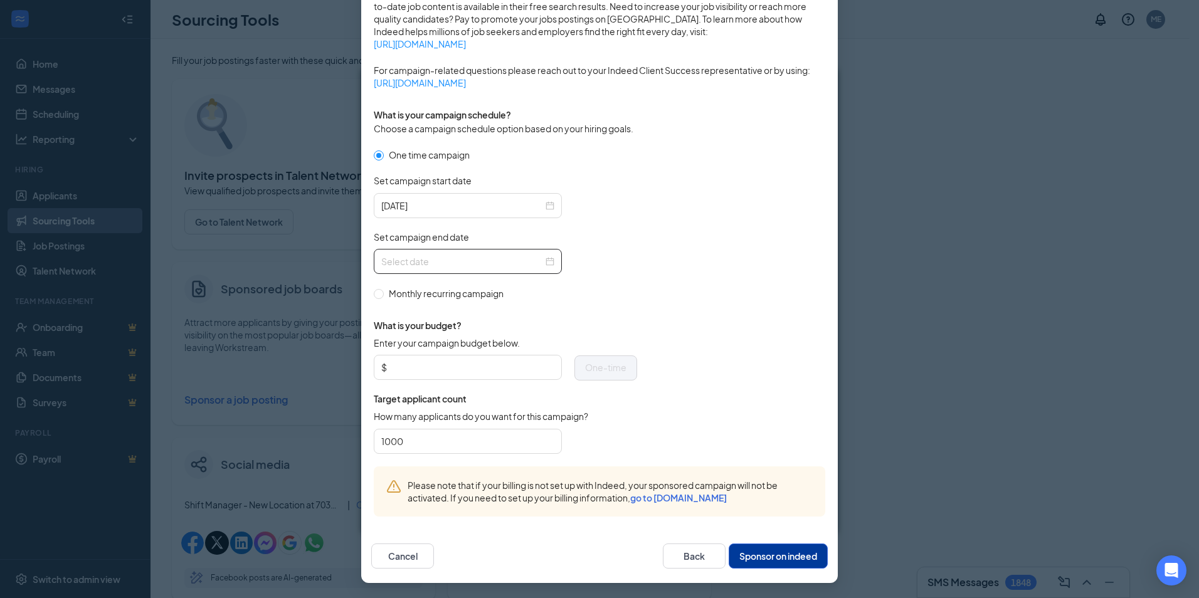
click at [544, 265] on div at bounding box center [467, 262] width 173 height 14
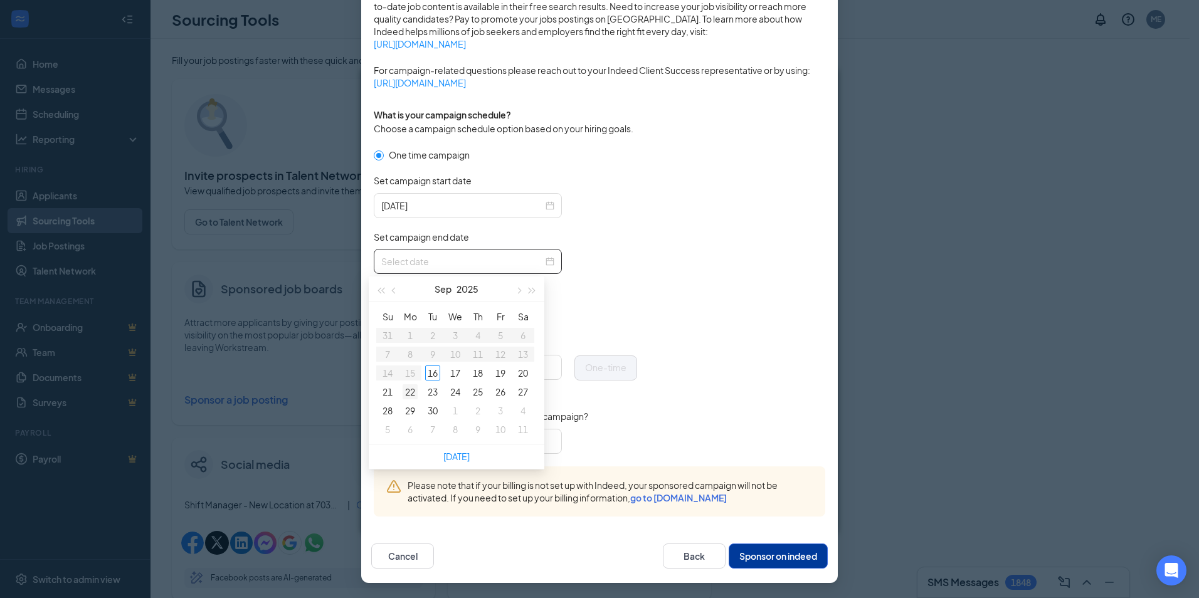
type input "[DATE]"
click at [408, 391] on div "22" at bounding box center [410, 391] width 15 height 15
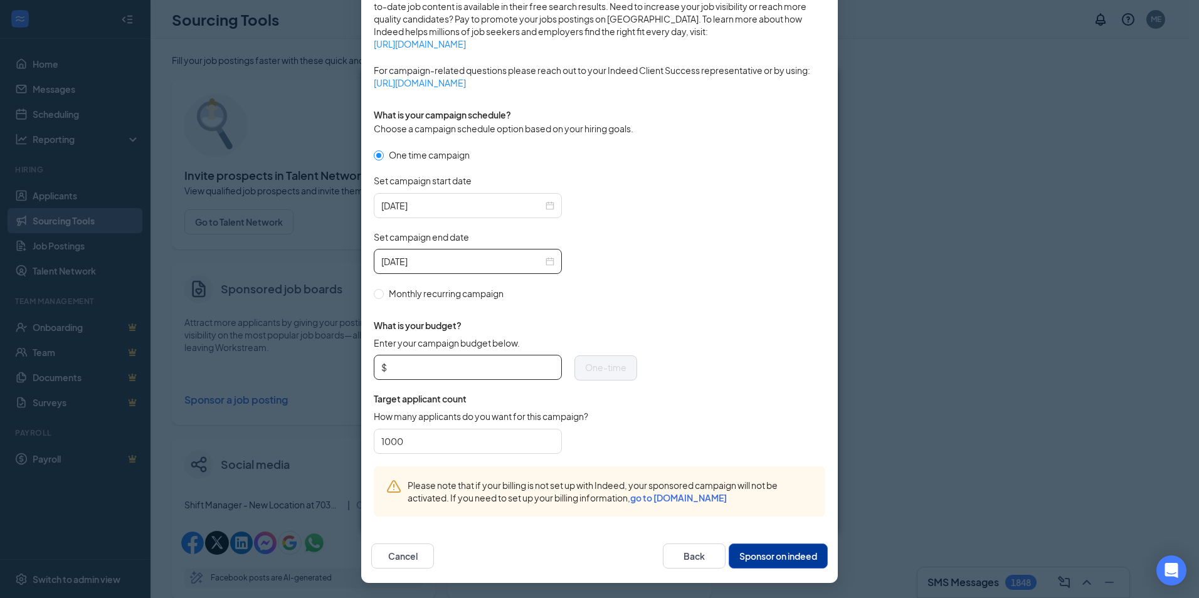
click at [430, 362] on input "Enter your campaign budget below." at bounding box center [471, 367] width 165 height 19
type input "50"
click at [764, 552] on button "Sponsor on indeed" at bounding box center [778, 556] width 99 height 25
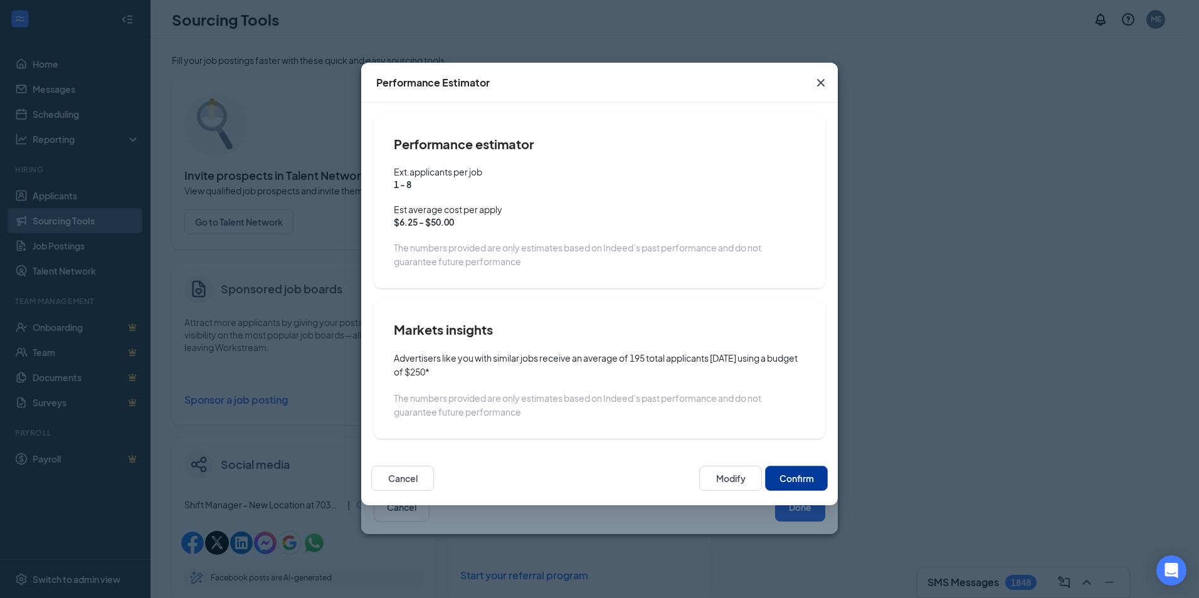
click at [795, 473] on button "Confirm" at bounding box center [796, 478] width 63 height 25
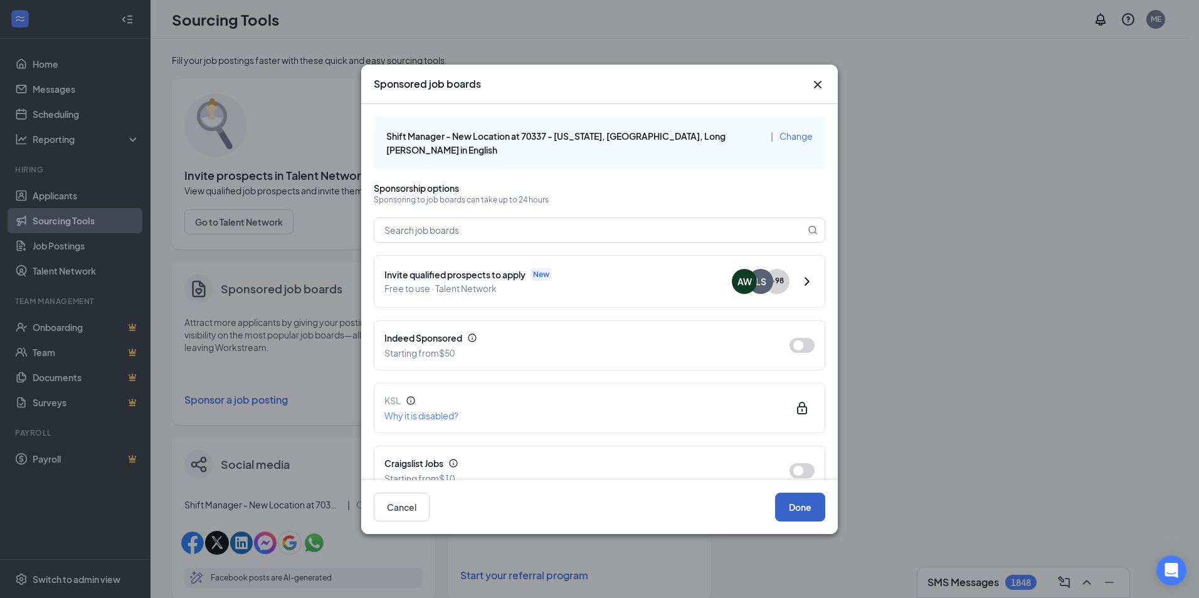
click at [794, 509] on button "Done" at bounding box center [800, 507] width 50 height 29
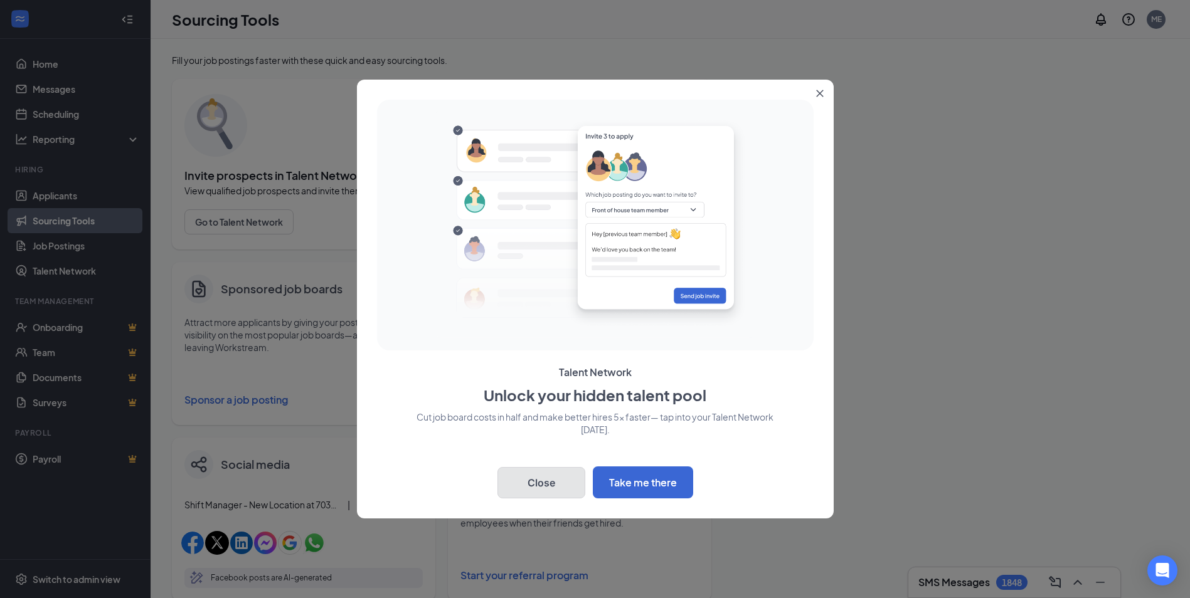
click at [559, 480] on button "Close" at bounding box center [541, 482] width 88 height 31
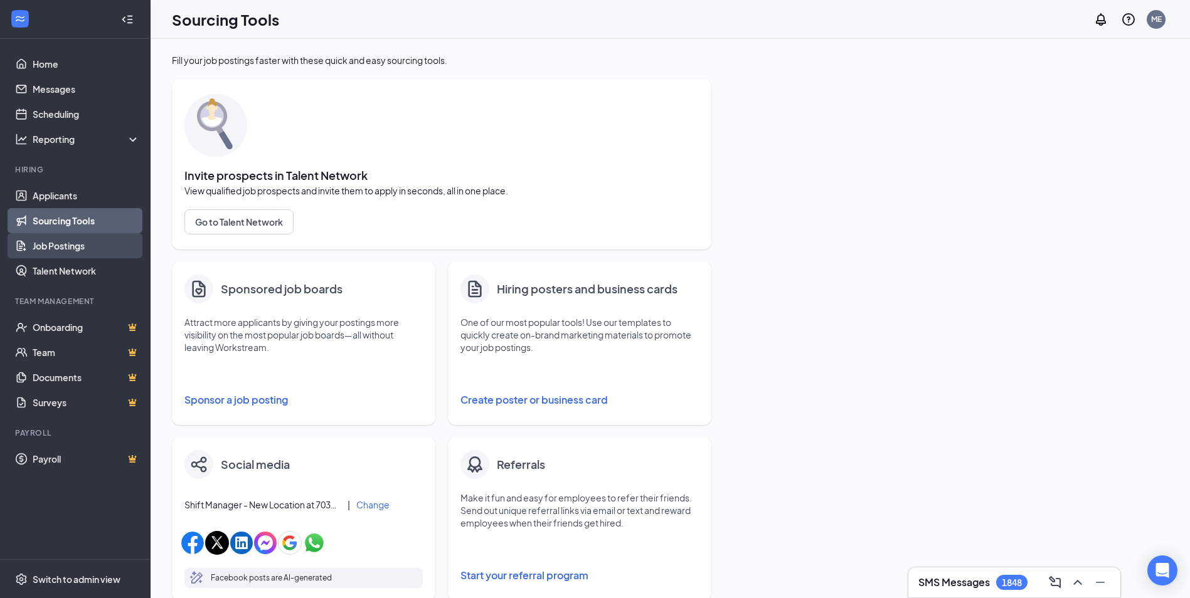
click at [107, 251] on link "Job Postings" at bounding box center [86, 245] width 107 height 25
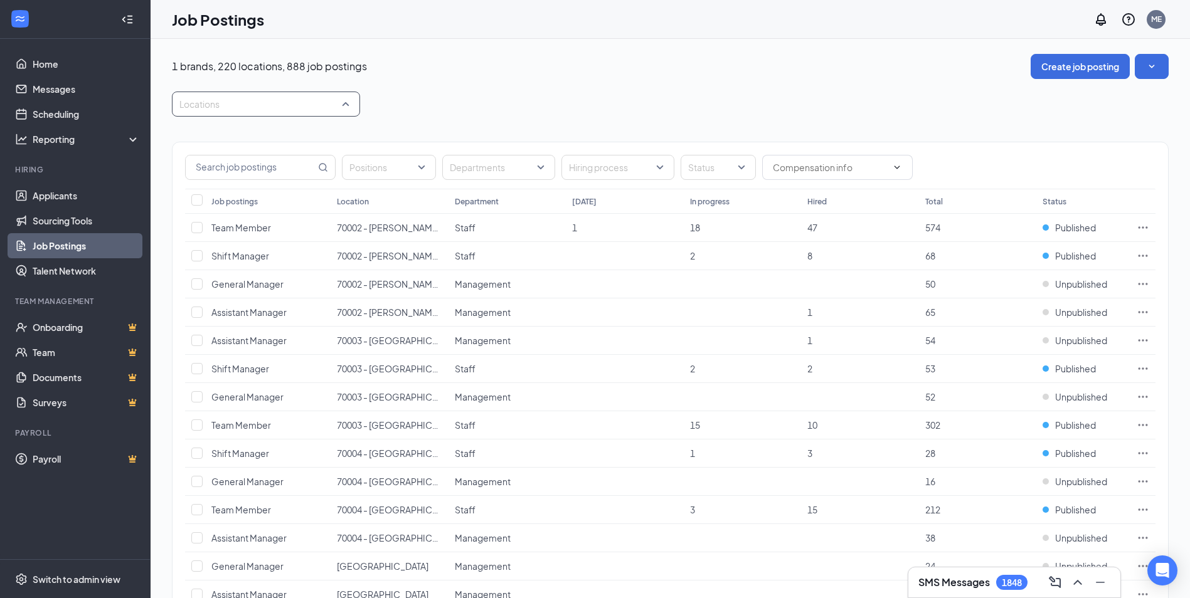
click at [233, 108] on div at bounding box center [259, 104] width 169 height 20
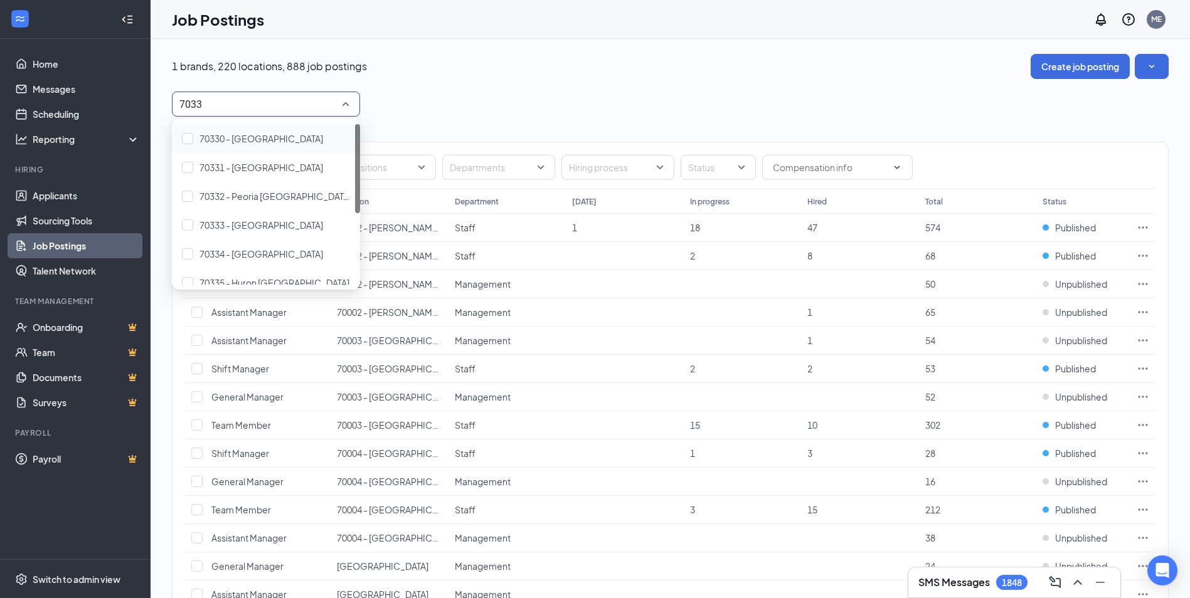
type input "70337"
click at [240, 139] on span "70337 - [US_STATE], [GEOGRAPHIC_DATA]" at bounding box center [286, 138] width 174 height 11
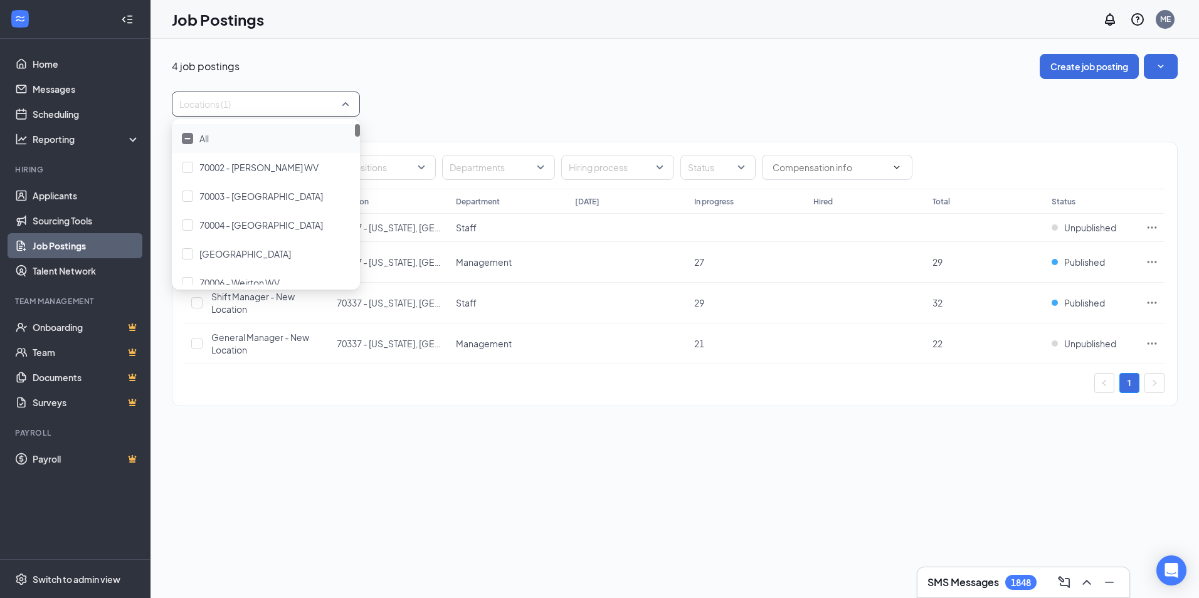
click at [444, 113] on div "Locations (1)" at bounding box center [675, 104] width 1006 height 25
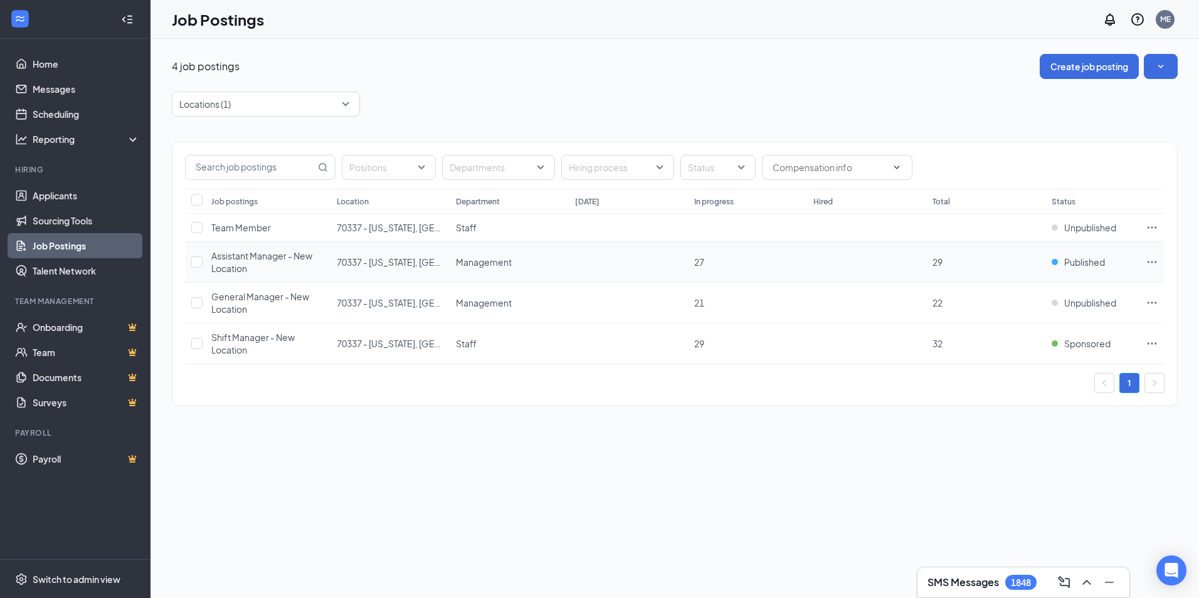
click at [1152, 263] on icon "Ellipses" at bounding box center [1152, 262] width 9 height 2
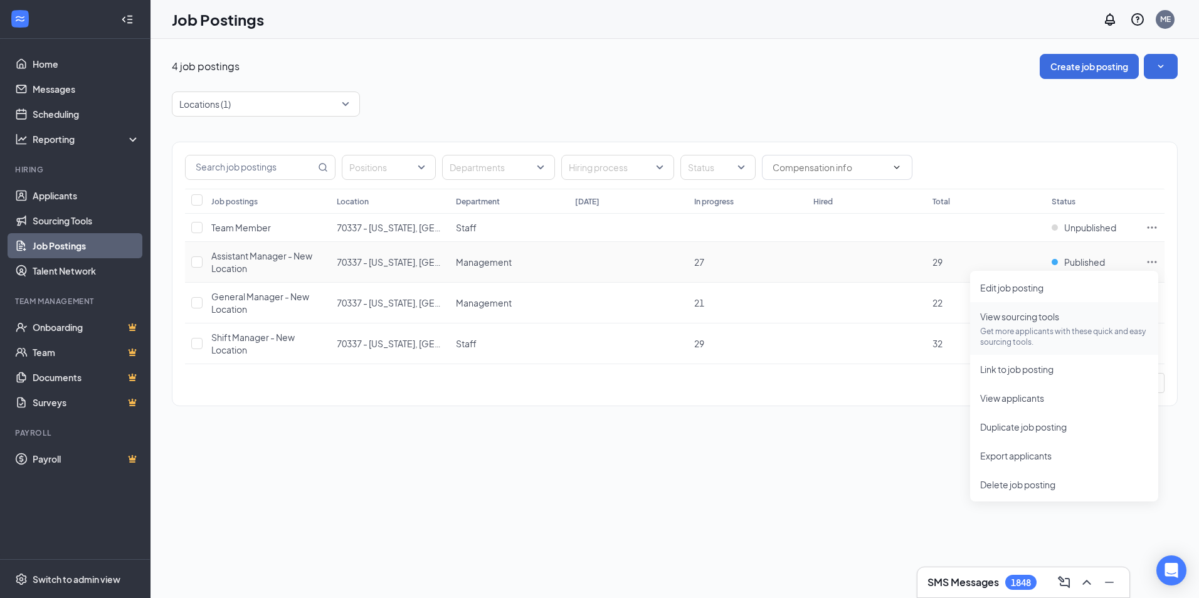
click at [1020, 326] on p "Get more applicants with these quick and easy sourcing tools." at bounding box center [1064, 336] width 168 height 21
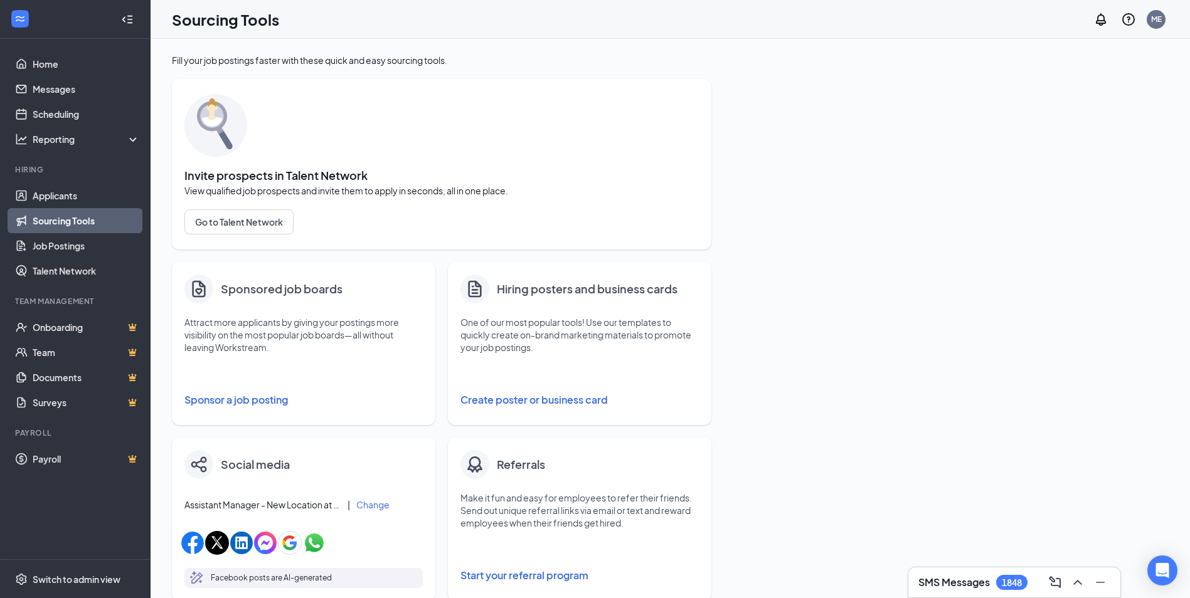
click at [235, 402] on button "Sponsor a job posting" at bounding box center [303, 400] width 238 height 25
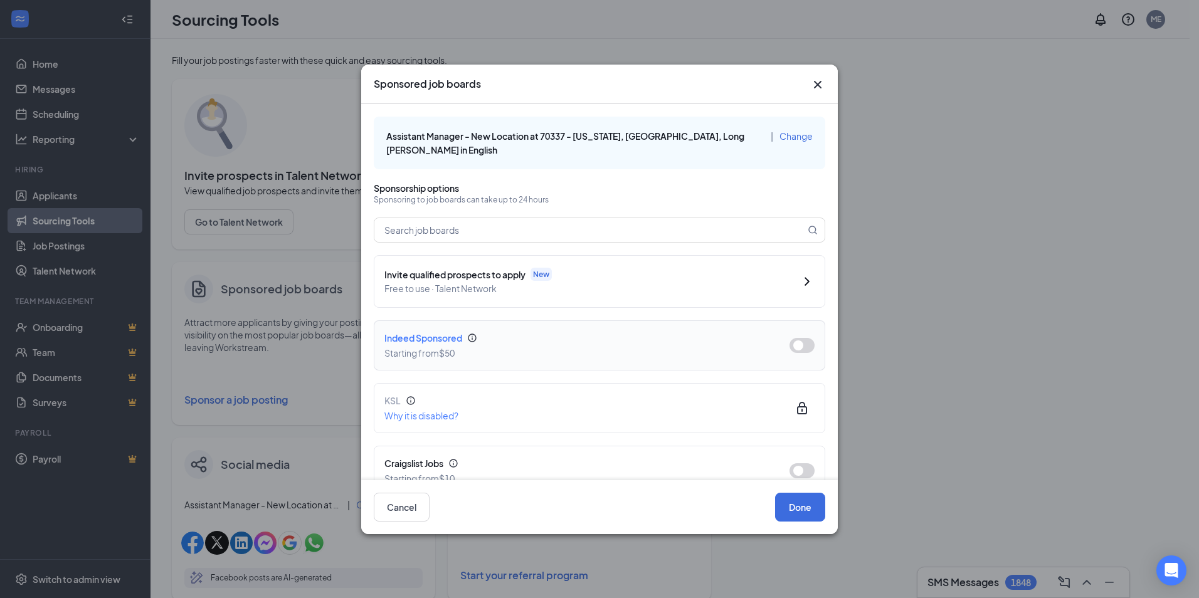
click at [790, 343] on button "button" at bounding box center [802, 345] width 25 height 15
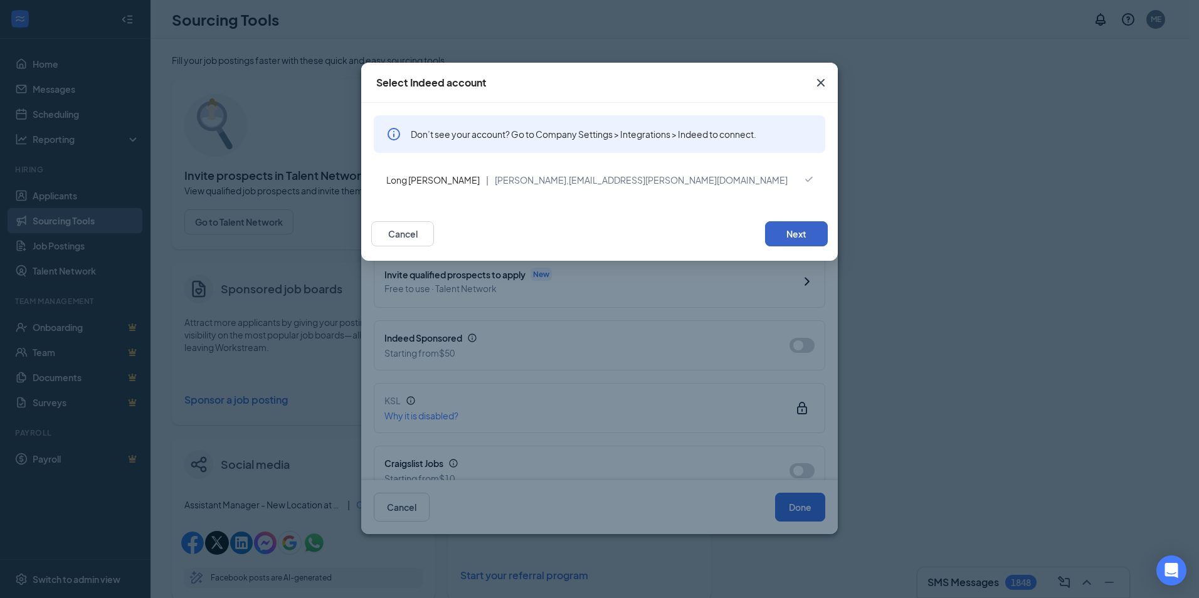
click at [791, 241] on button "Next" at bounding box center [796, 233] width 63 height 25
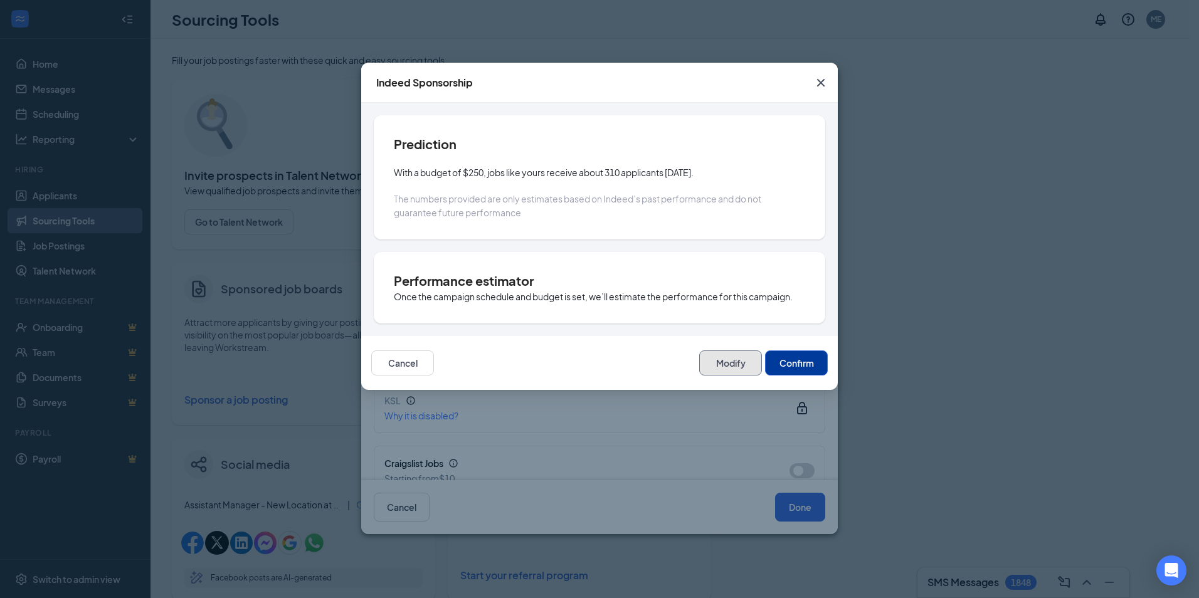
click at [719, 362] on button "Modify" at bounding box center [730, 363] width 63 height 25
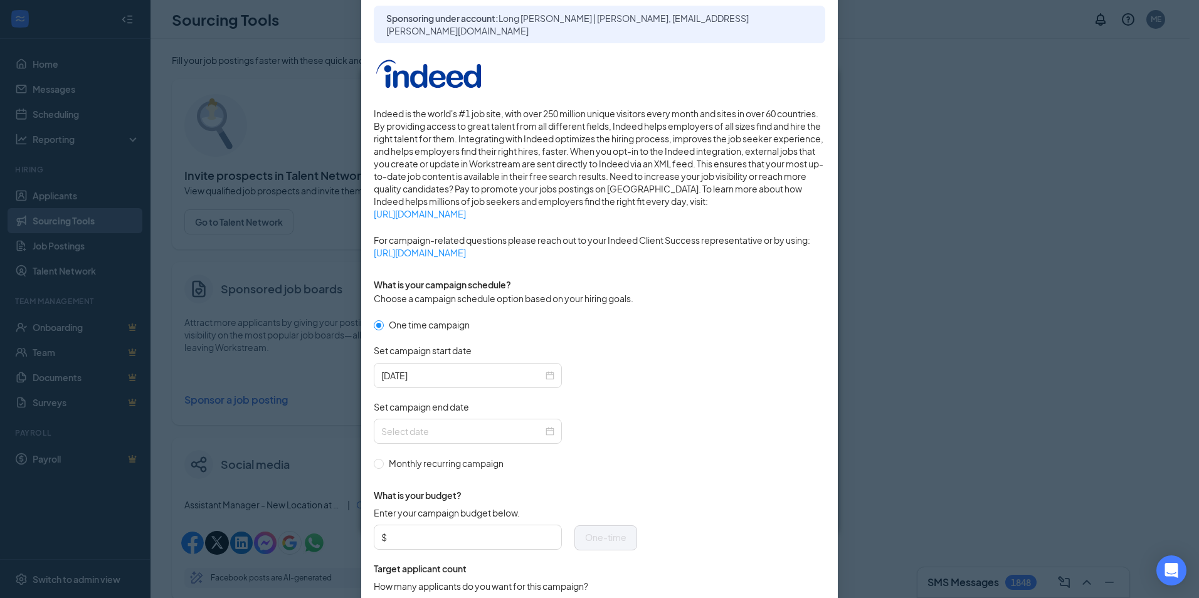
scroll to position [280, 0]
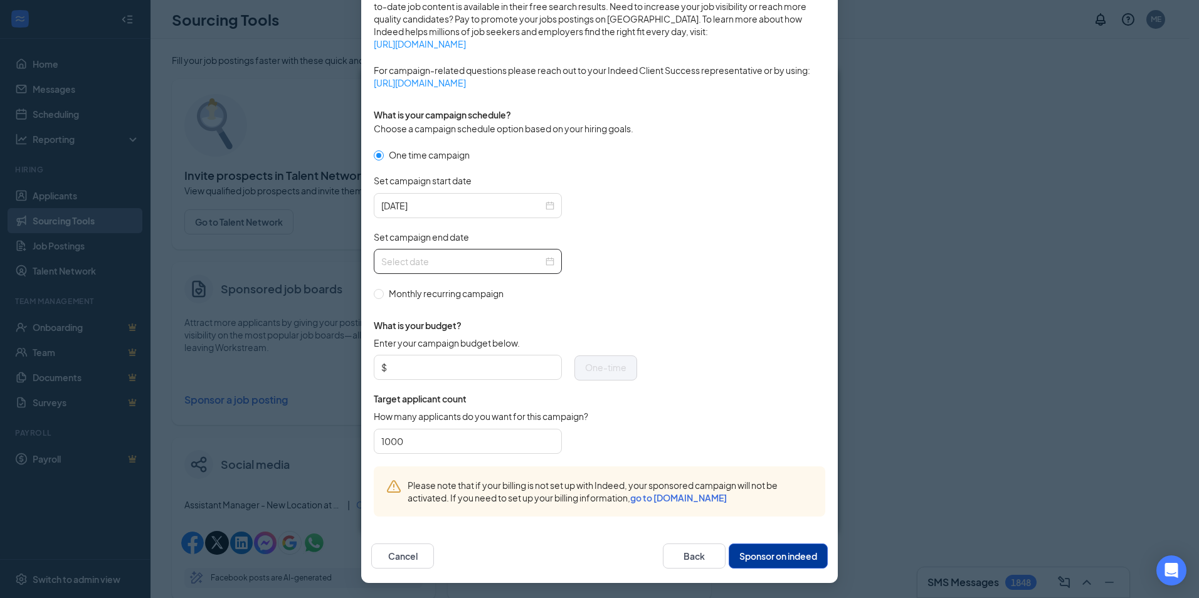
drag, startPoint x: 546, startPoint y: 265, endPoint x: 539, endPoint y: 265, distance: 6.9
click at [546, 265] on div at bounding box center [467, 262] width 173 height 14
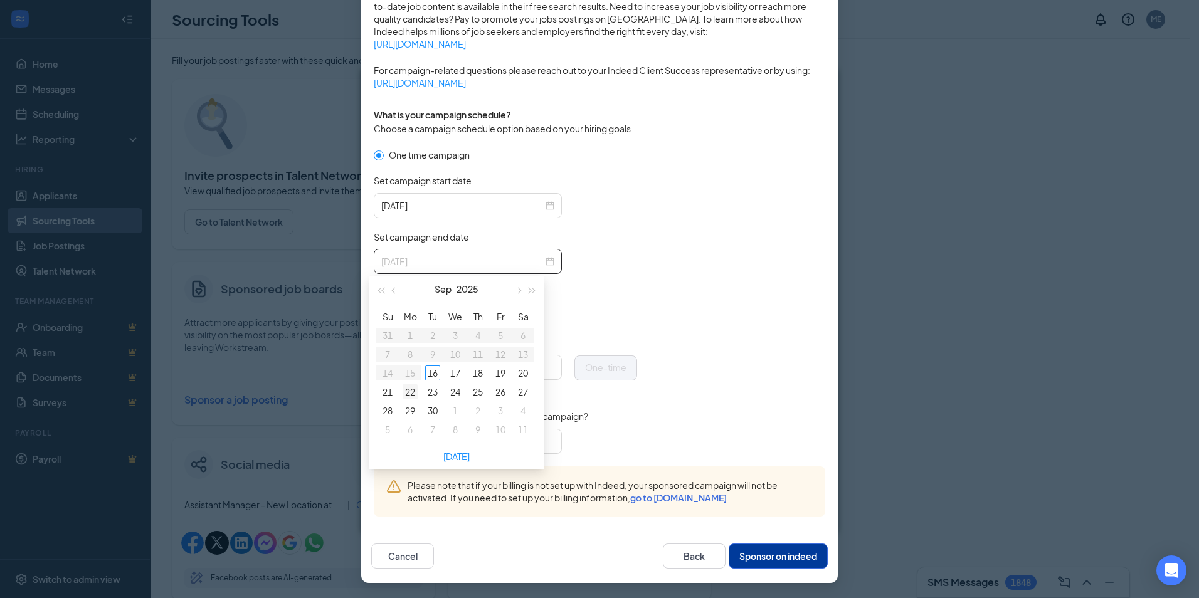
type input "[DATE]"
click at [415, 393] on div "22" at bounding box center [410, 391] width 15 height 15
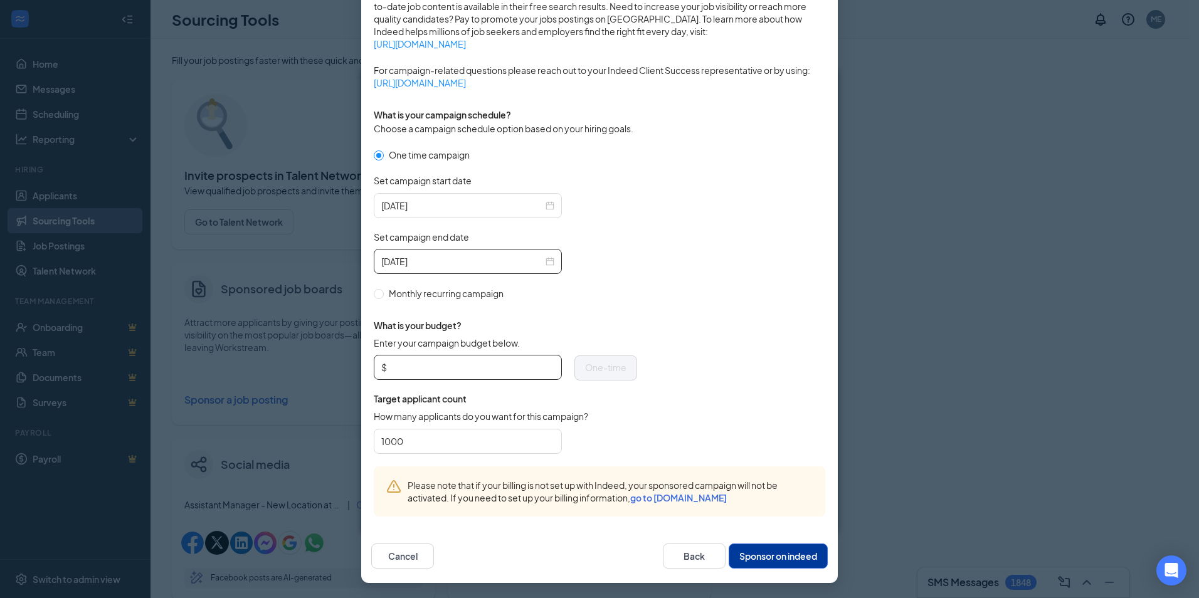
click at [430, 363] on input "Enter your campaign budget below." at bounding box center [471, 367] width 165 height 19
type input "50"
click at [761, 554] on button "Sponsor on indeed" at bounding box center [778, 556] width 99 height 25
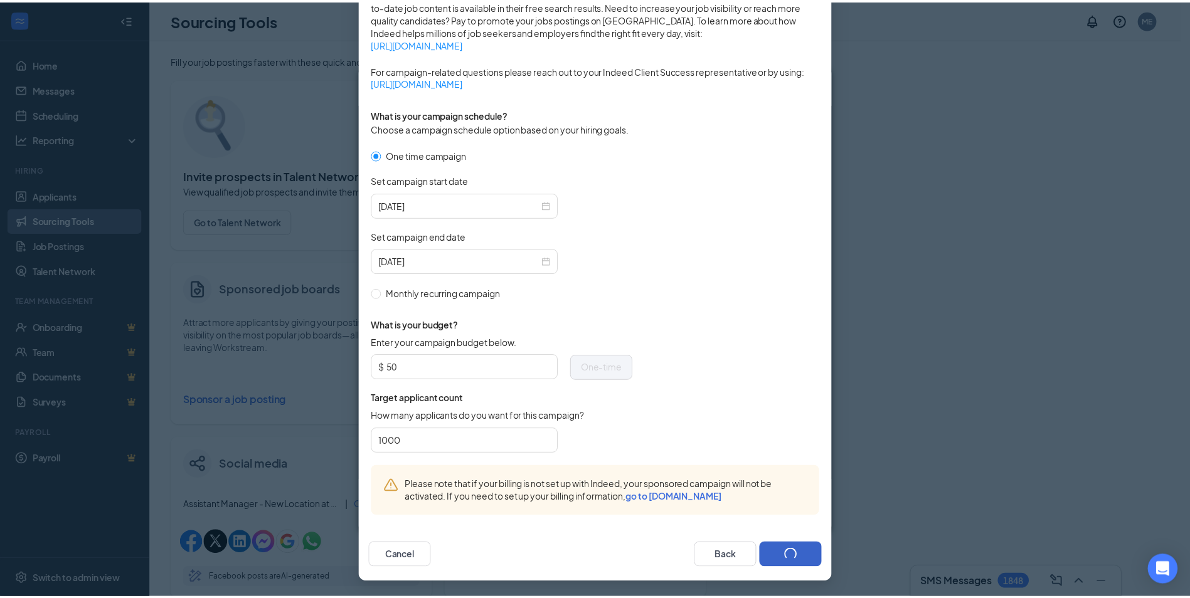
scroll to position [217, 0]
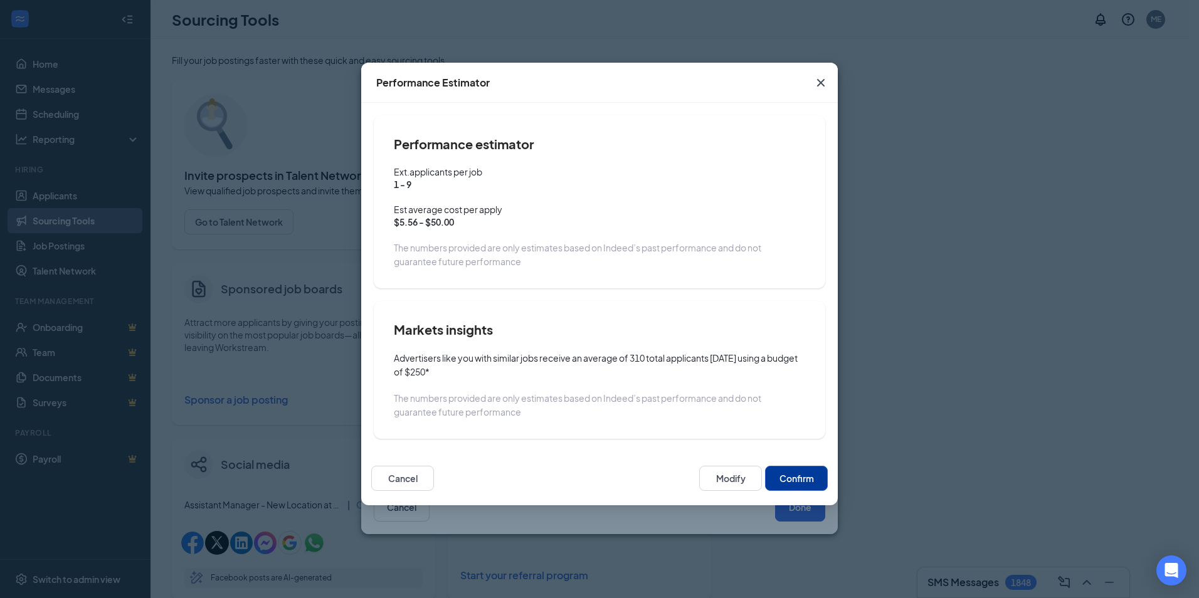
click at [796, 488] on button "Confirm" at bounding box center [796, 478] width 63 height 25
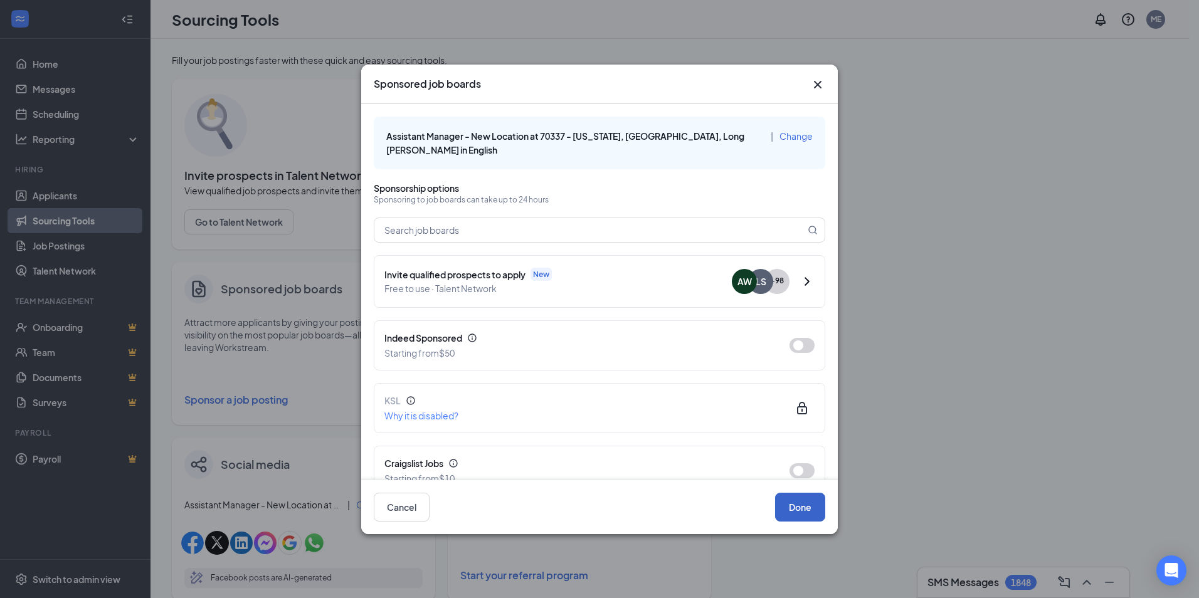
click at [800, 510] on button "Done" at bounding box center [800, 507] width 50 height 29
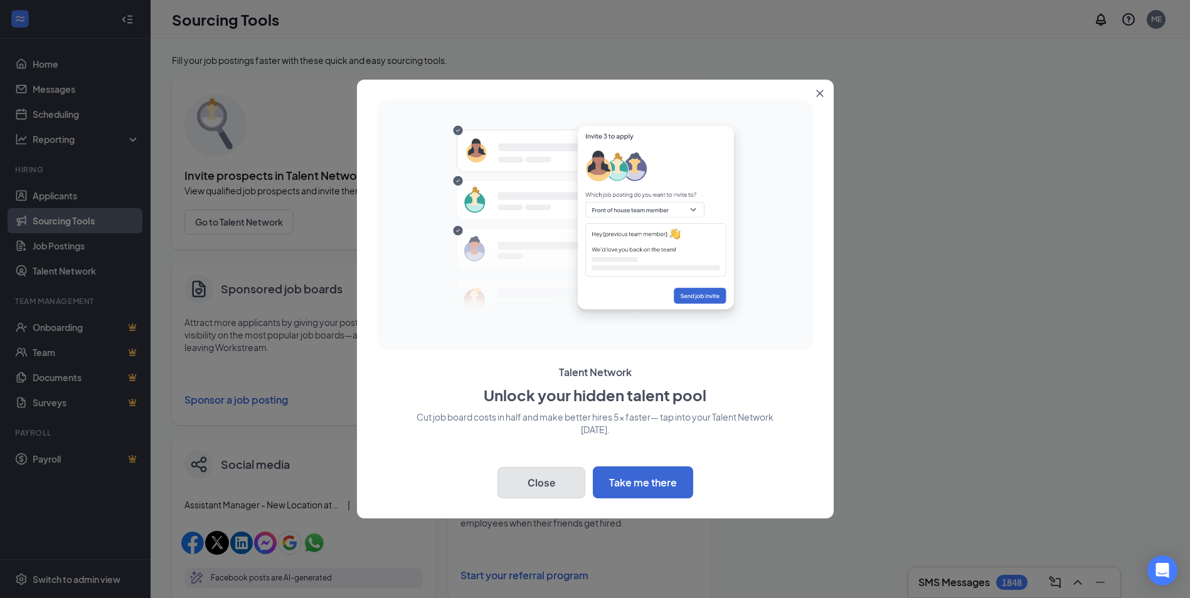
click at [536, 479] on button "Close" at bounding box center [541, 482] width 88 height 31
